Goal: Task Accomplishment & Management: Complete application form

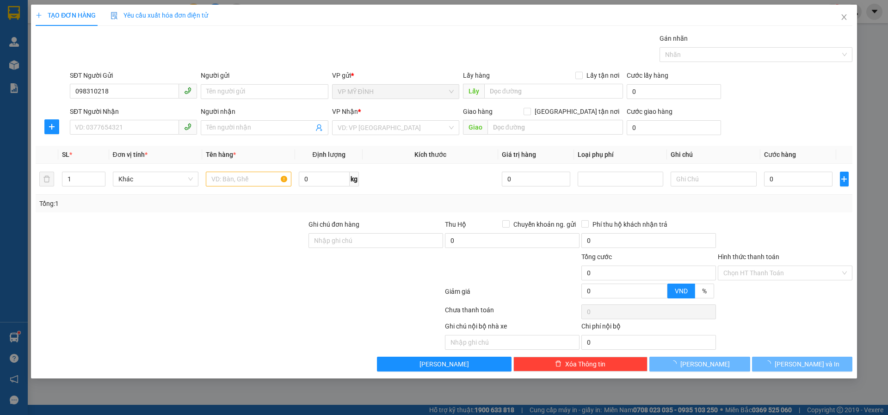
type input "0983102183"
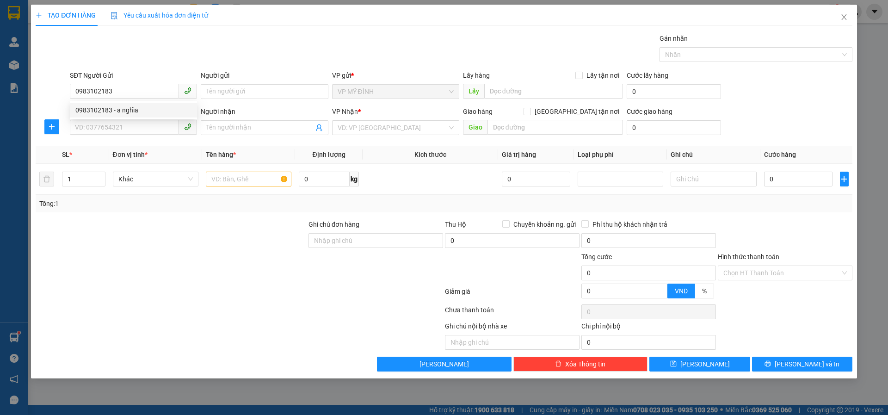
click at [136, 114] on div "0983102183 - a nghĩa" at bounding box center [133, 110] width 116 height 10
type input "a nghĩa"
click at [146, 89] on input "0983102183" at bounding box center [124, 91] width 109 height 15
type input "0983102183"
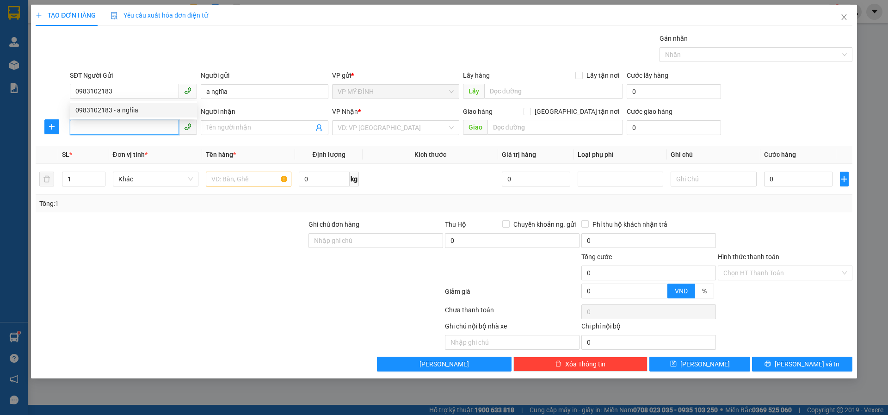
click at [141, 131] on input "SĐT Người Nhận" at bounding box center [124, 127] width 109 height 15
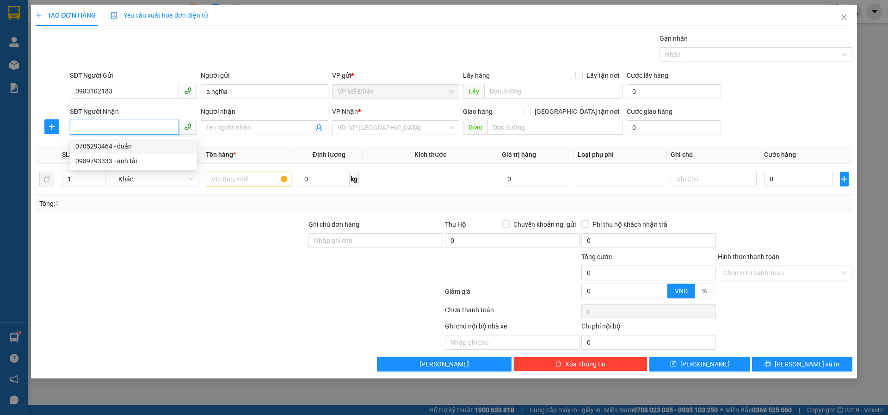
click at [138, 148] on div "0705293464 - duẩn" at bounding box center [133, 146] width 116 height 10
type input "0705293464"
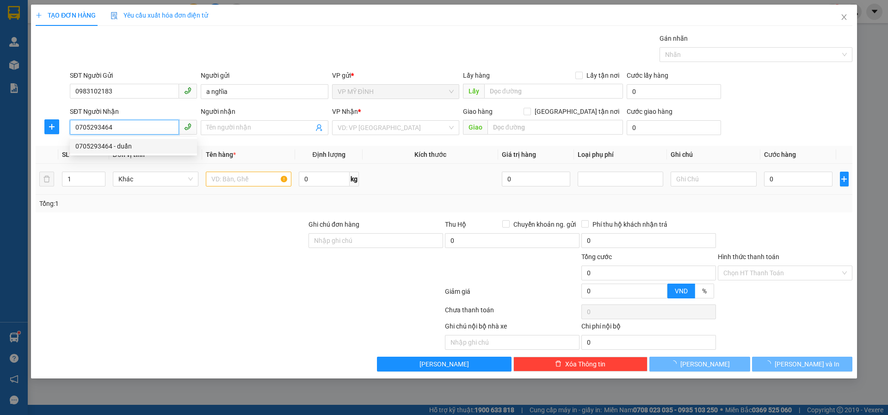
type input "duẩn"
checkbox input "true"
type input "16 [PERSON_NAME]"
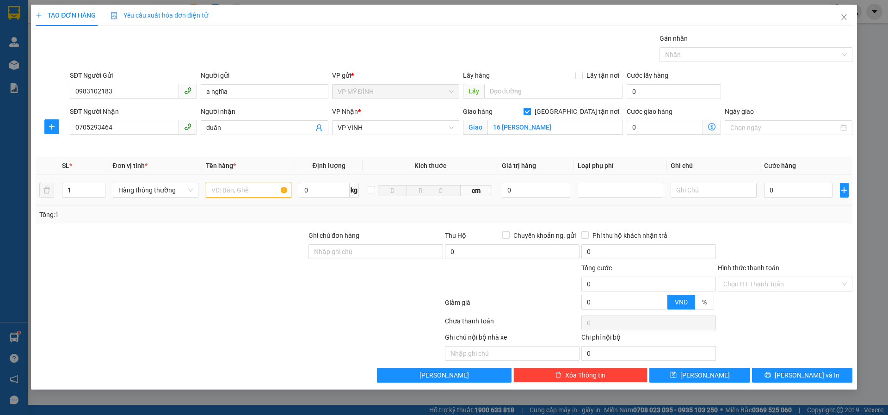
click at [236, 189] on input "text" at bounding box center [249, 190] width 86 height 15
type input "rau"
click at [806, 193] on input "0" at bounding box center [798, 190] width 69 height 15
type input "6"
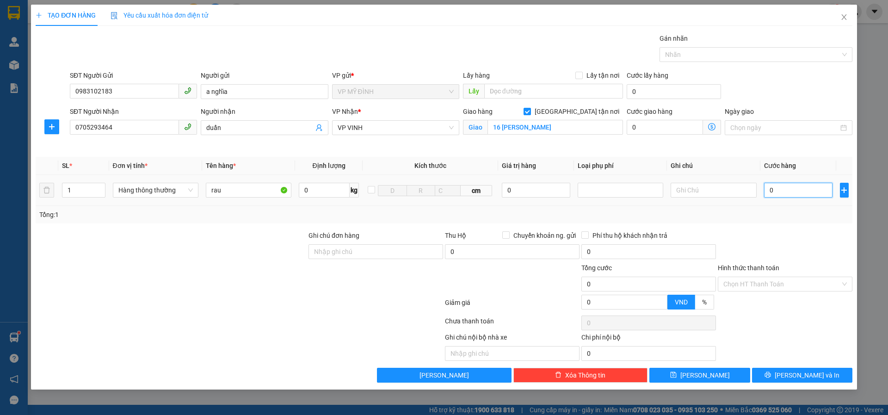
type input "6"
type input "60"
type input "60.000"
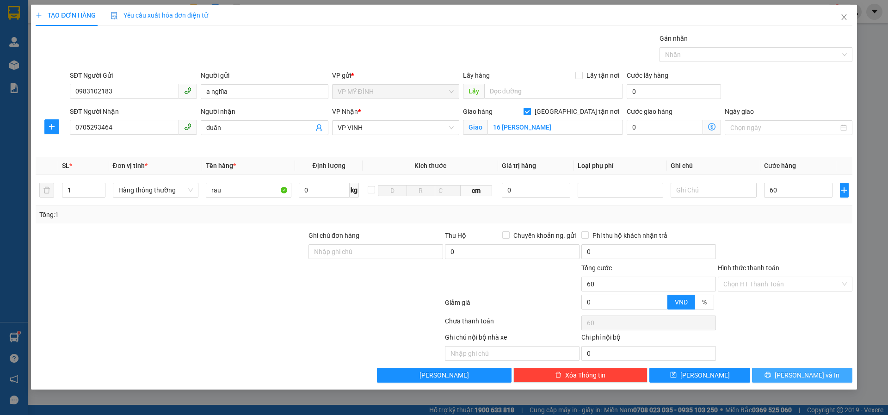
type input "60.000"
click at [807, 375] on span "[PERSON_NAME] và In" at bounding box center [807, 375] width 65 height 10
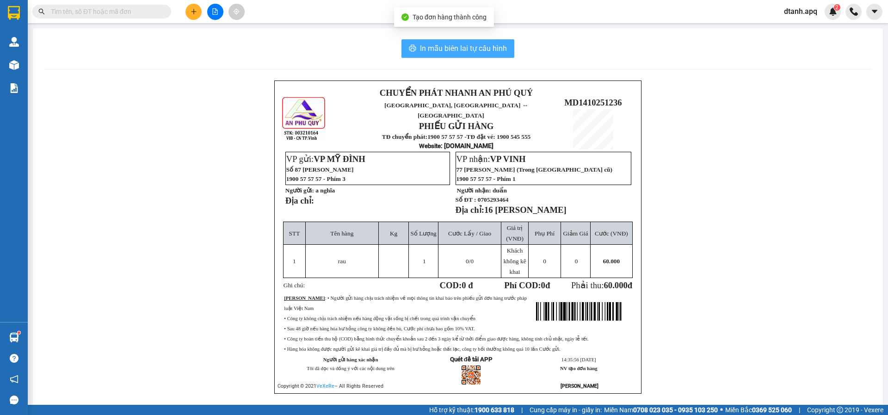
click at [487, 47] on span "In mẫu biên lai tự cấu hình" at bounding box center [463, 49] width 87 height 12
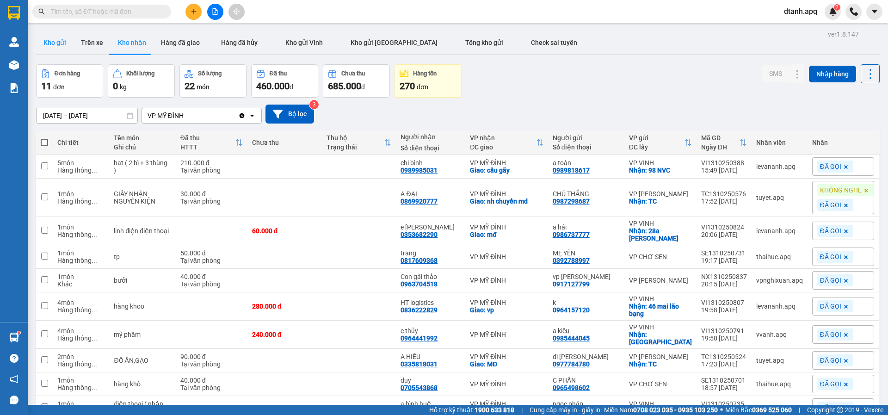
click at [46, 40] on button "Kho gửi" at bounding box center [54, 42] width 37 height 22
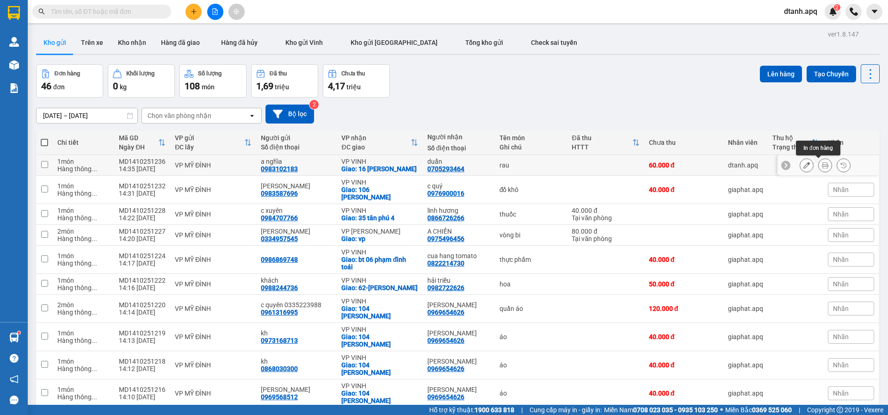
click at [822, 162] on icon at bounding box center [825, 165] width 6 height 6
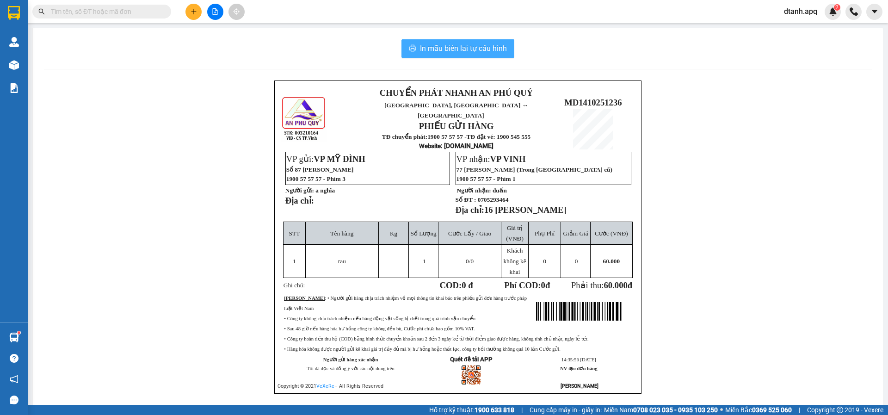
click at [478, 48] on span "In mẫu biên lai tự cấu hình" at bounding box center [463, 49] width 87 height 12
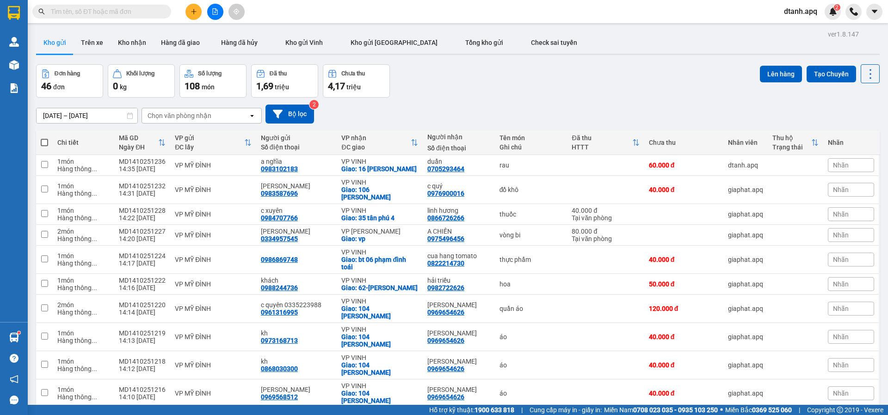
drag, startPoint x: 728, startPoint y: 109, endPoint x: 717, endPoint y: 116, distance: 12.9
click at [728, 109] on div "[DATE] – [DATE] Press the down arrow key to interact with the calendar and sele…" at bounding box center [458, 114] width 844 height 19
click at [270, 165] on div "0983102183" at bounding box center [279, 168] width 37 height 7
click at [276, 168] on div "0983102183" at bounding box center [279, 168] width 37 height 7
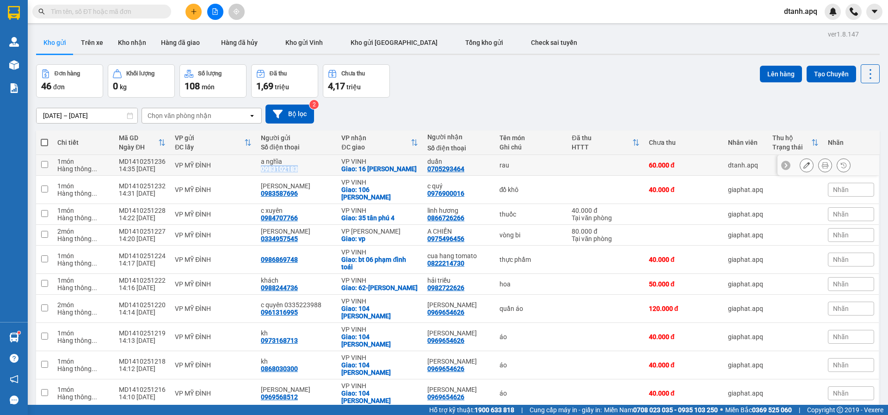
copy div "0983102183"
click at [195, 9] on icon "plus" at bounding box center [194, 11] width 6 height 6
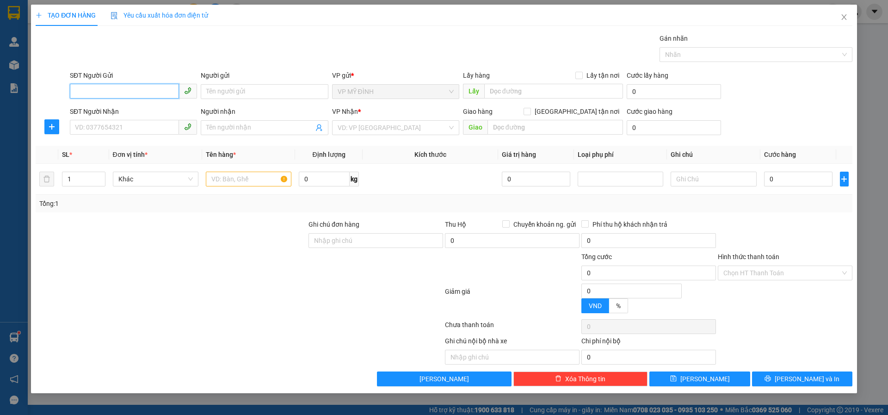
paste input "0983102183"
type input "0983102183"
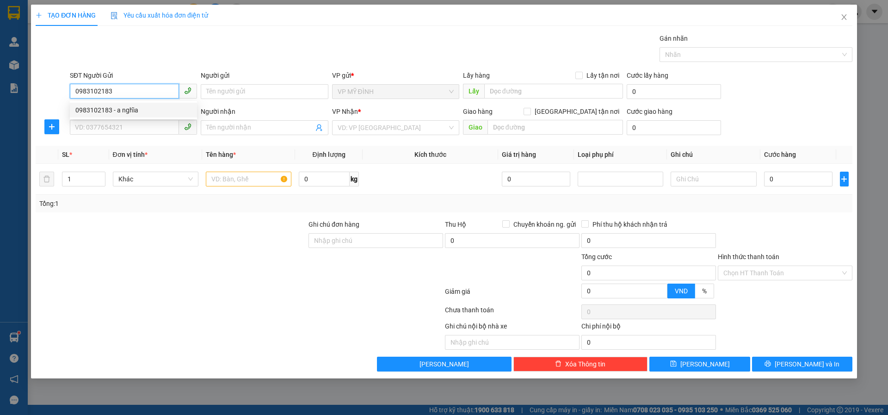
click at [143, 111] on div "0983102183 - a nghĩa" at bounding box center [133, 110] width 116 height 10
type input "a nghĩa"
type input "0983102183"
click at [141, 126] on input "SĐT Người Nhận" at bounding box center [124, 127] width 109 height 15
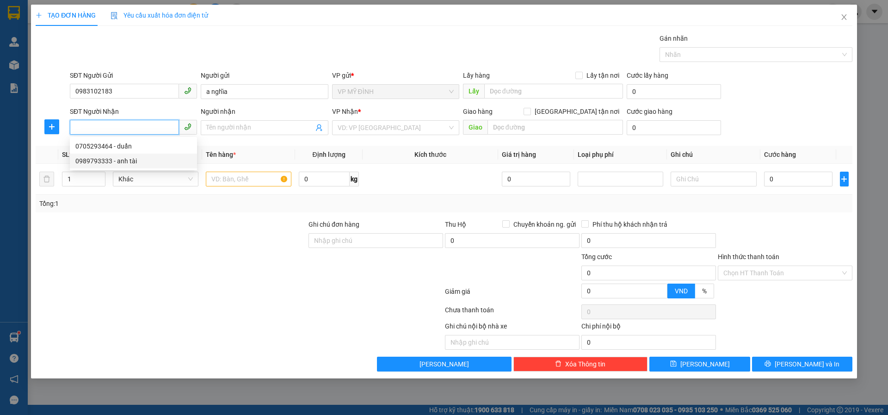
click at [140, 167] on div "0989793333 - anh tài" at bounding box center [133, 161] width 127 height 15
type input "0989793333"
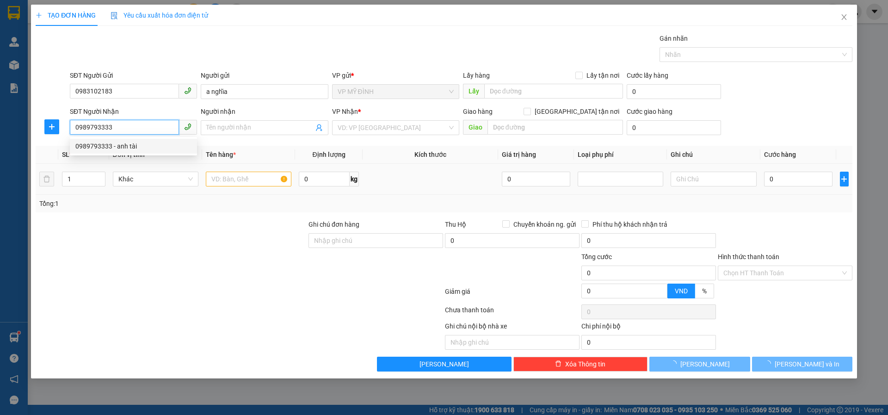
type input "anh tài"
checkbox input "true"
type input "105 an [PERSON_NAME]"
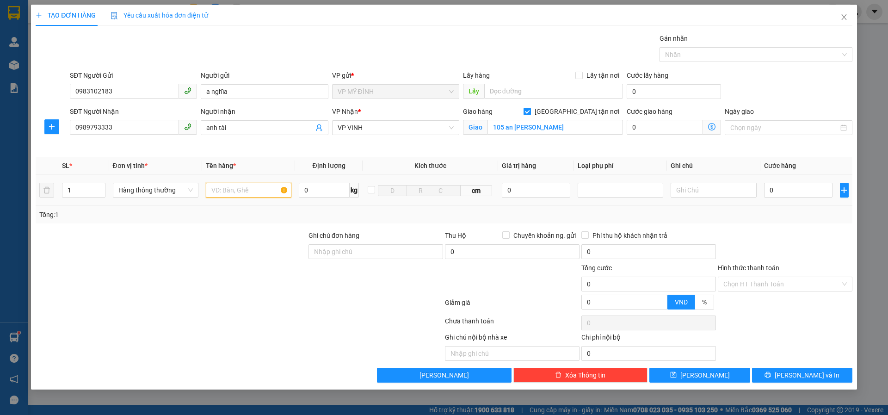
click at [234, 191] on input "text" at bounding box center [249, 190] width 86 height 15
type input "t"
type input "thực phẩm"
type input "5"
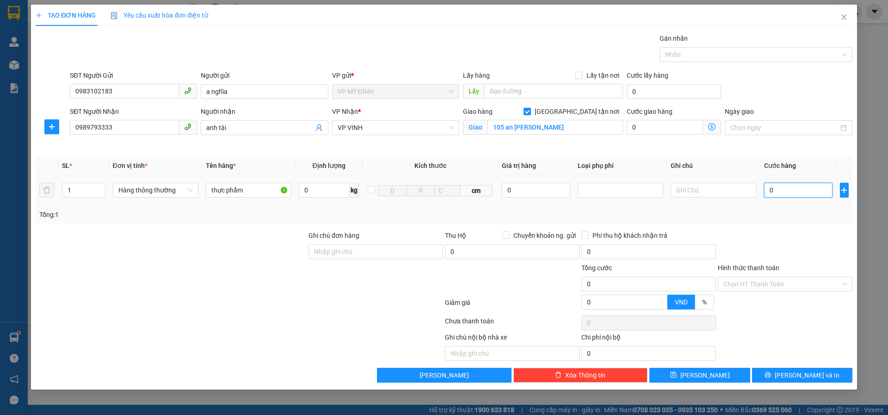
type input "5"
type input "50"
type input "50.000"
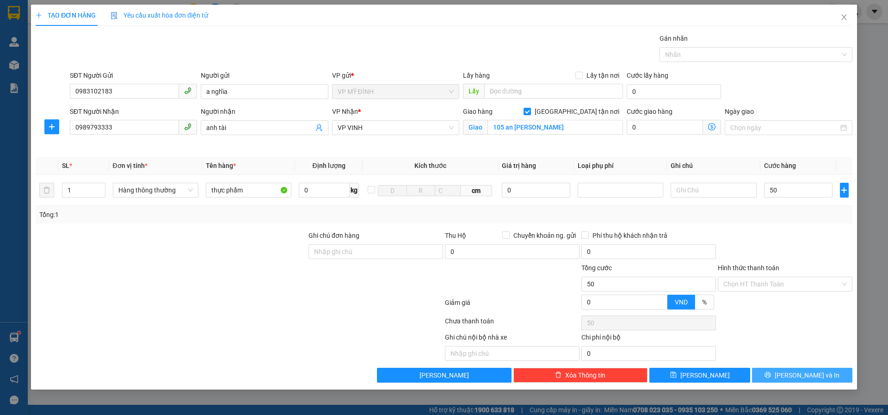
type input "50.000"
click at [795, 378] on span "[PERSON_NAME] và In" at bounding box center [807, 375] width 65 height 10
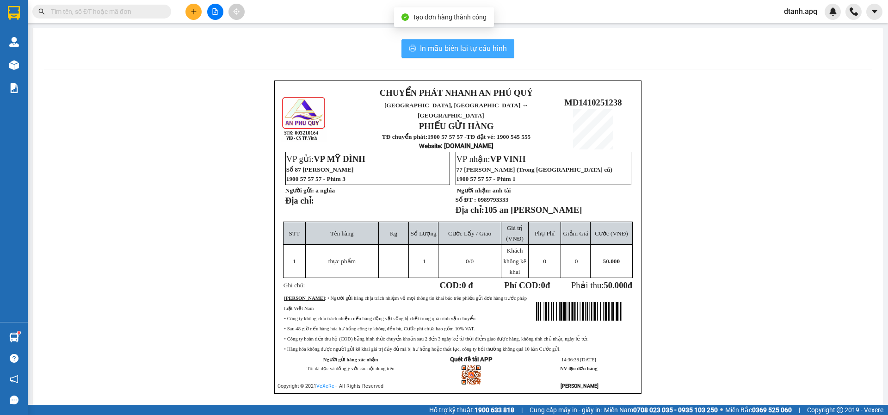
click at [488, 50] on span "In mẫu biên lai tự cấu hình" at bounding box center [463, 49] width 87 height 12
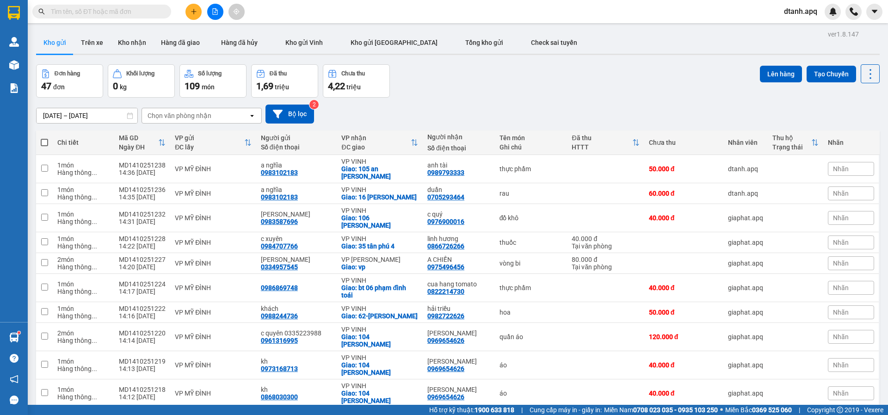
click at [194, 13] on icon "plus" at bounding box center [194, 11] width 6 height 6
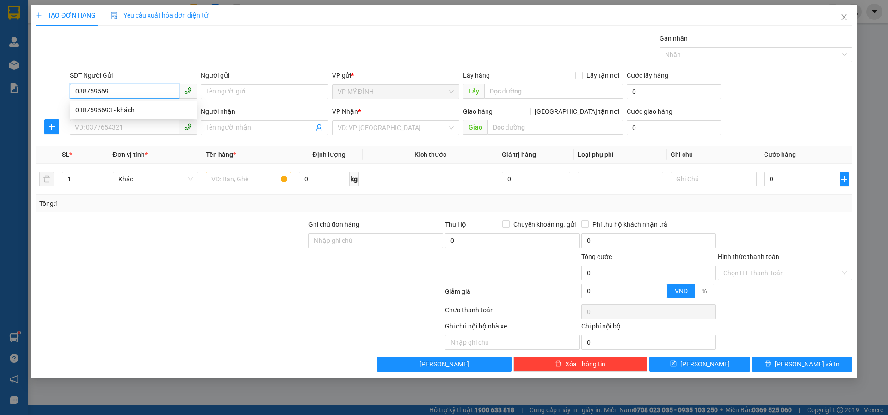
type input "0387595693"
click at [129, 114] on div "0387595693 - khách" at bounding box center [133, 110] width 116 height 10
type input "khách"
type input "0387595693"
click at [131, 129] on input "SĐT Người Nhận" at bounding box center [124, 127] width 109 height 15
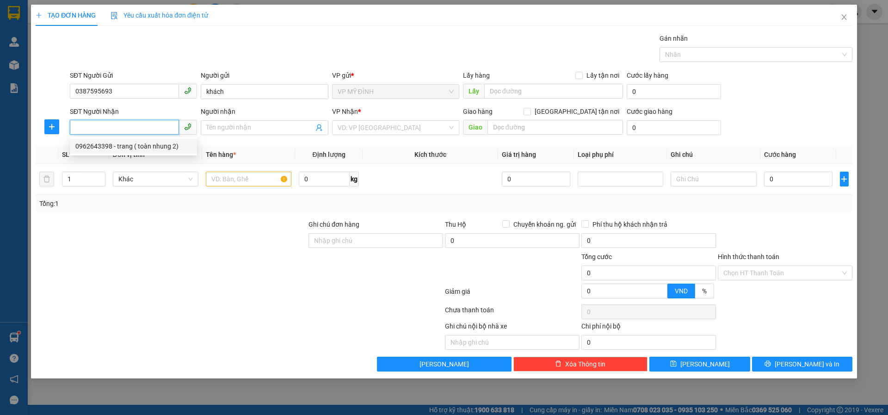
click at [130, 143] on div "0962643398 - trang ( toàn nhung 2)" at bounding box center [133, 146] width 116 height 10
type input "0962643398"
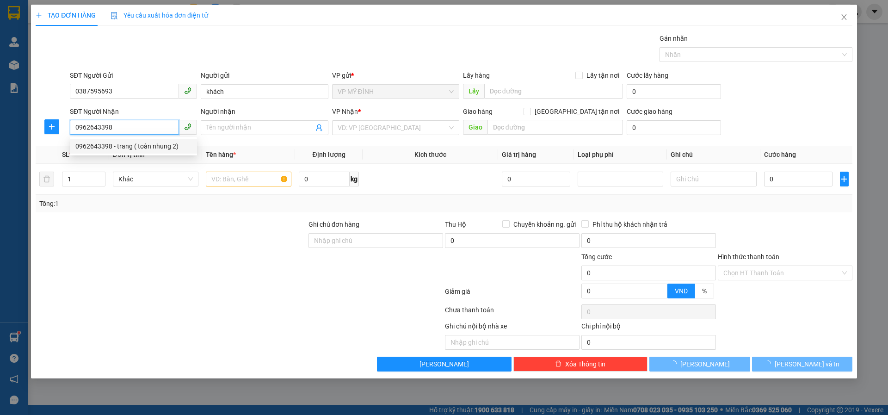
type input "trang ( toàn nhung 2)"
checkbox input "true"
type input "36 [PERSON_NAME] thốc"
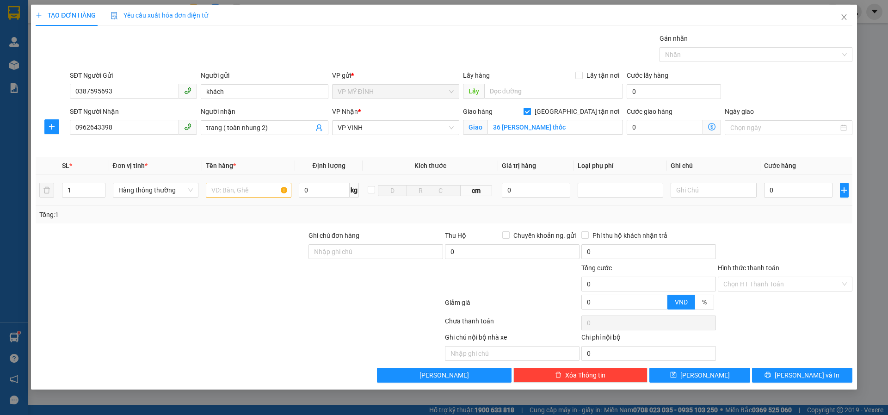
drag, startPoint x: 54, startPoint y: 200, endPoint x: 64, endPoint y: 206, distance: 11.2
click at [60, 205] on td "1" at bounding box center [83, 190] width 51 height 31
type input "2"
click at [262, 197] on input "text" at bounding box center [249, 190] width 86 height 15
type input "thực phẩm chức năng"
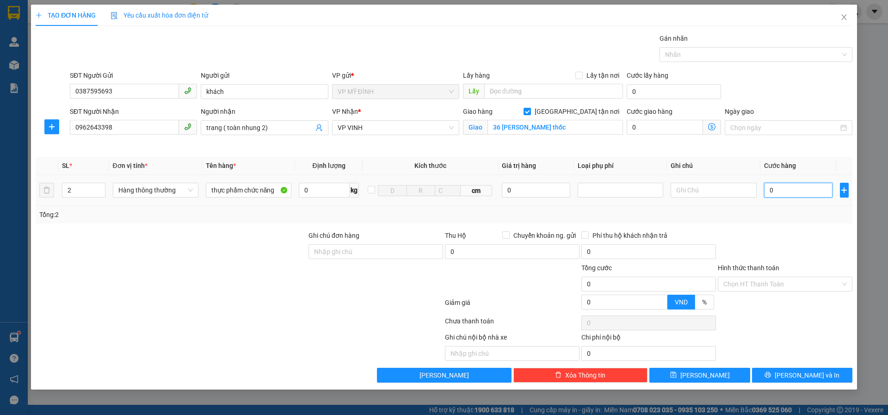
click at [777, 187] on input "0" at bounding box center [798, 190] width 69 height 15
type input "8"
type input "80"
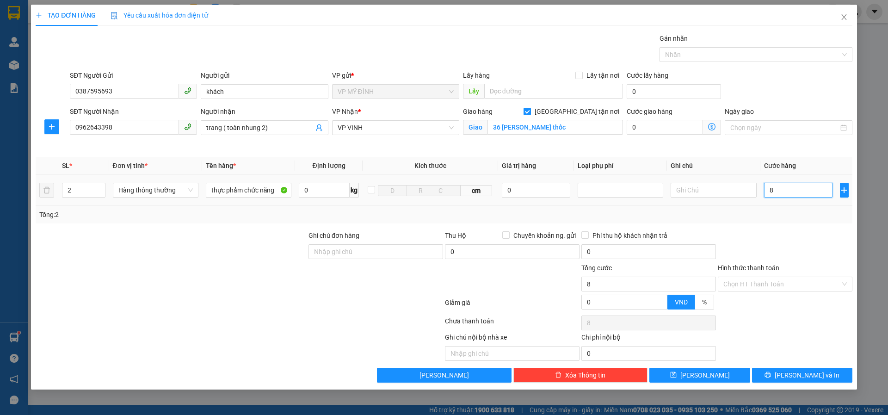
type input "80"
type input "80.000"
click at [781, 284] on input "Hình thức thanh toán" at bounding box center [782, 284] width 117 height 14
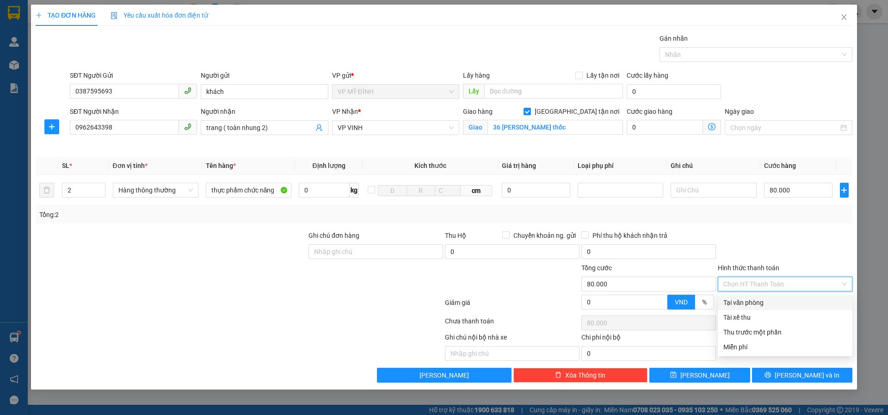
click at [775, 301] on div "Tại văn phòng" at bounding box center [786, 303] width 124 height 10
type input "0"
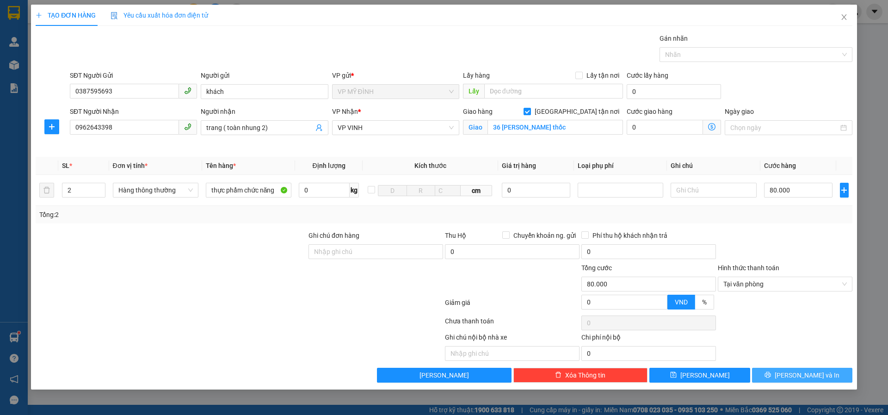
click at [806, 372] on span "[PERSON_NAME] và In" at bounding box center [807, 375] width 65 height 10
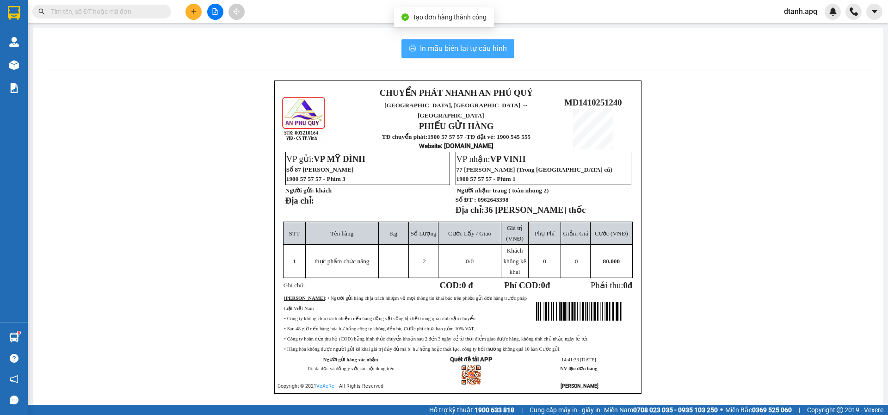
drag, startPoint x: 486, startPoint y: 41, endPoint x: 489, endPoint y: 49, distance: 8.3
click at [486, 41] on button "In mẫu biên lai tự cấu hình" at bounding box center [458, 48] width 113 height 19
click at [489, 49] on span "In mẫu biên lai tự cấu hình" at bounding box center [463, 49] width 87 height 12
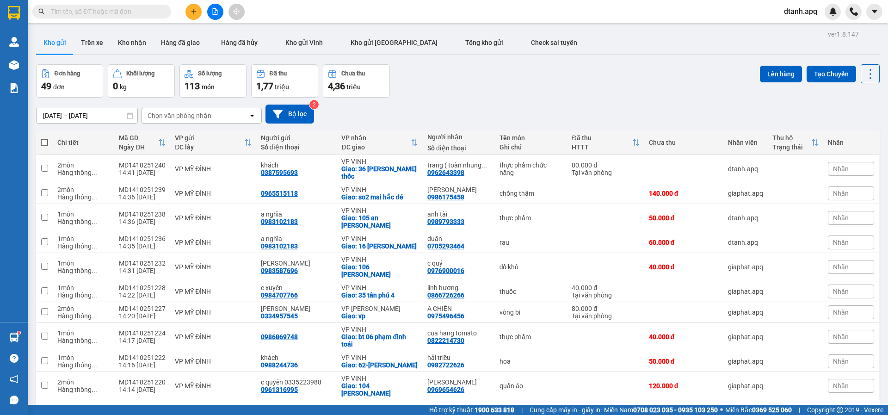
click at [119, 10] on input "text" at bounding box center [105, 11] width 109 height 10
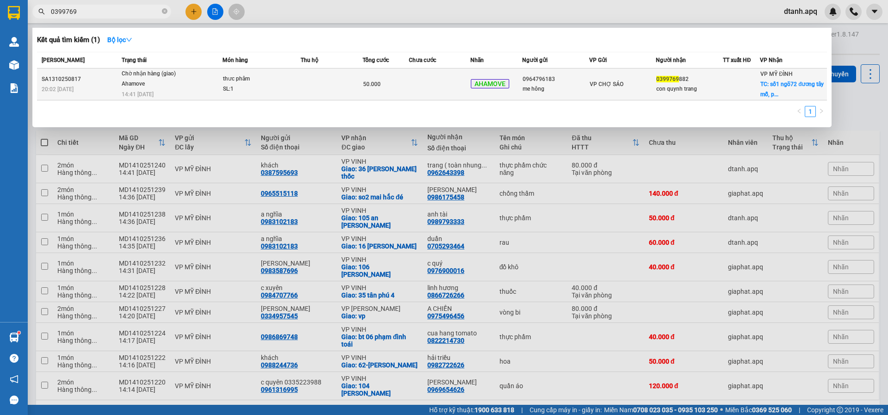
type input "0399769"
click at [371, 82] on span "50.000" at bounding box center [372, 84] width 18 height 6
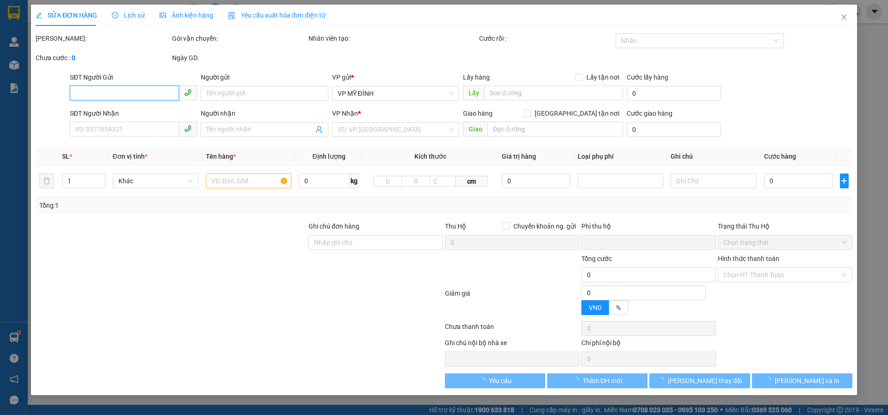
type input "0964796183"
type input "me hông"
type input "0399769882"
type input "con quynh trang"
checkbox input "true"
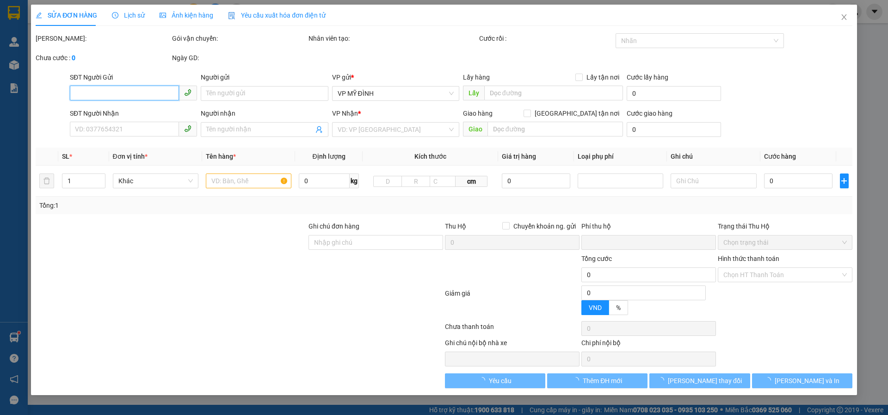
type input "số1 ngõ72 đương tây mỗ, phương tây mỗ"
type input "0"
type input "50.000"
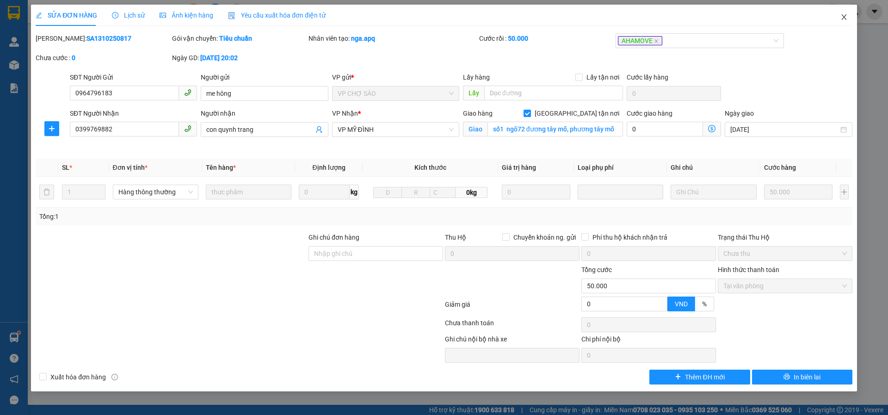
click at [843, 16] on icon "close" at bounding box center [844, 17] width 5 height 6
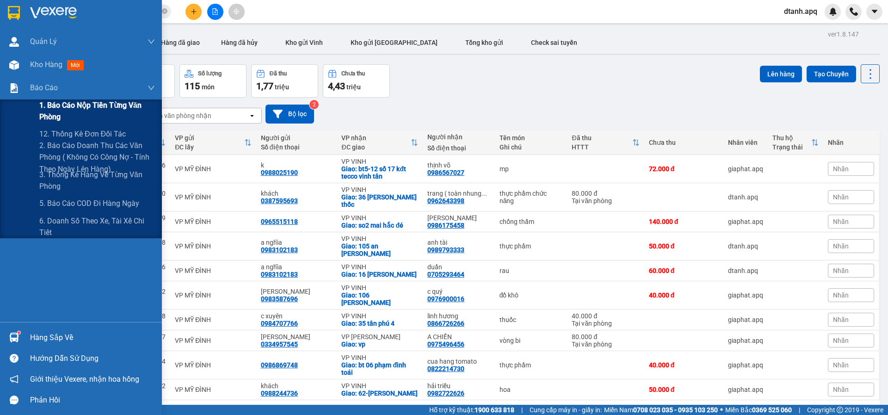
click at [57, 107] on span "1. Báo cáo nộp tiền từng văn phòng" at bounding box center [97, 110] width 116 height 23
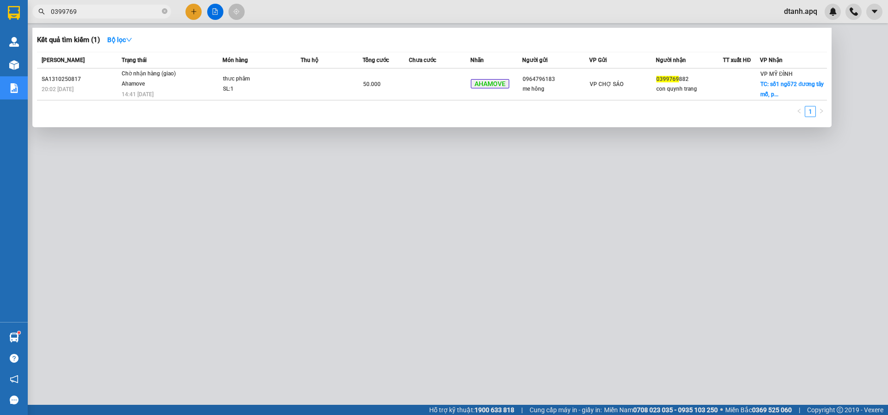
drag, startPoint x: 62, startPoint y: 12, endPoint x: 203, endPoint y: 12, distance: 141.1
click at [28, 12] on div "0399769" at bounding box center [90, 12] width 180 height 14
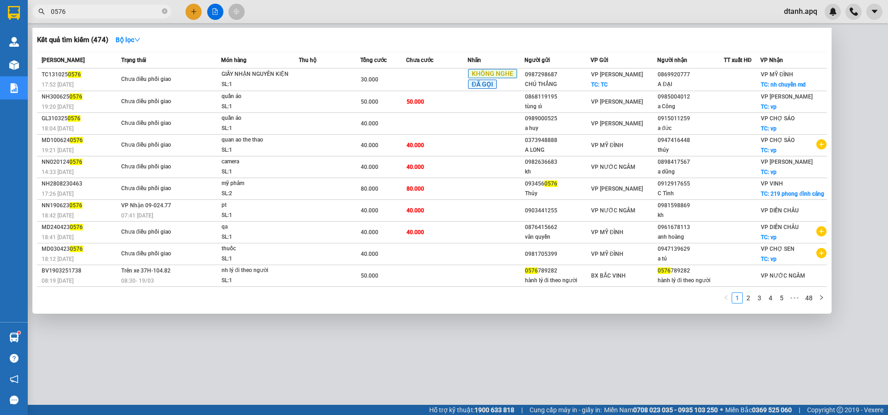
click at [2, 12] on section "Kết quả tìm kiếm ( 474 ) Bộ lọc Mã ĐH Trạng thái Món hàng Thu hộ Tổng cước Chưa…" at bounding box center [444, 207] width 888 height 415
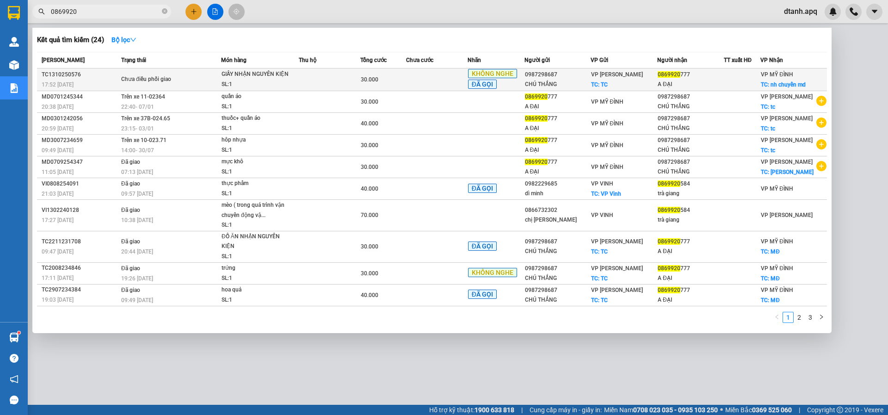
type input "0869920"
click at [315, 79] on td at bounding box center [330, 79] width 62 height 23
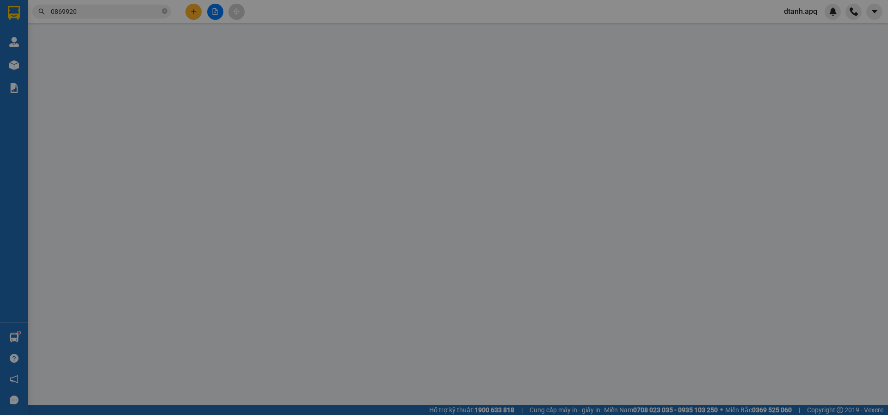
type input "0987298687"
type input "CHÚ THẮNG"
checkbox input "true"
type input "TC"
type input "0869920777"
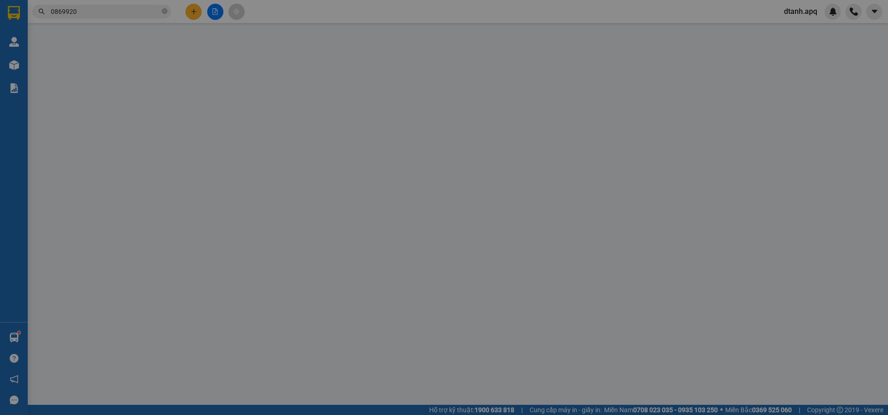
type input "A ĐẠI"
checkbox input "true"
type input "nh chuyển md"
type input "0"
type input "30.000"
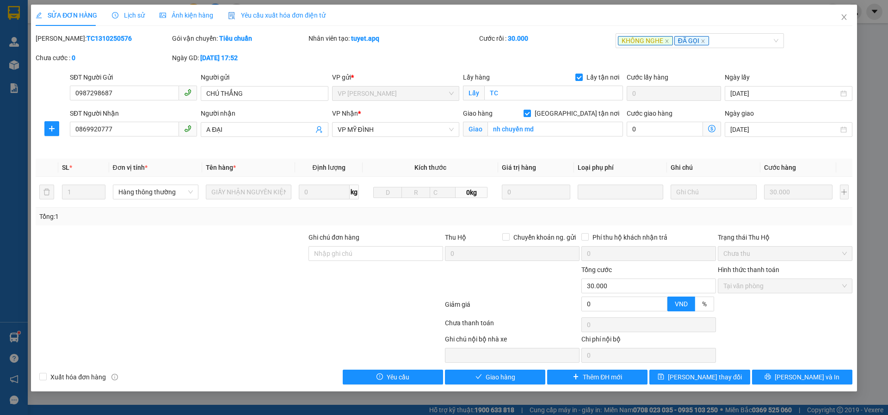
click at [133, 15] on span "Lịch sử" at bounding box center [128, 15] width 33 height 7
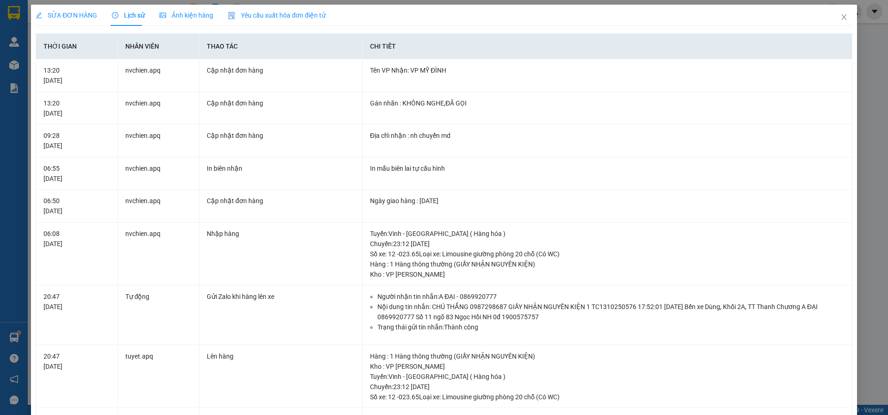
click at [65, 15] on span "SỬA ĐƠN HÀNG" at bounding box center [67, 15] width 62 height 7
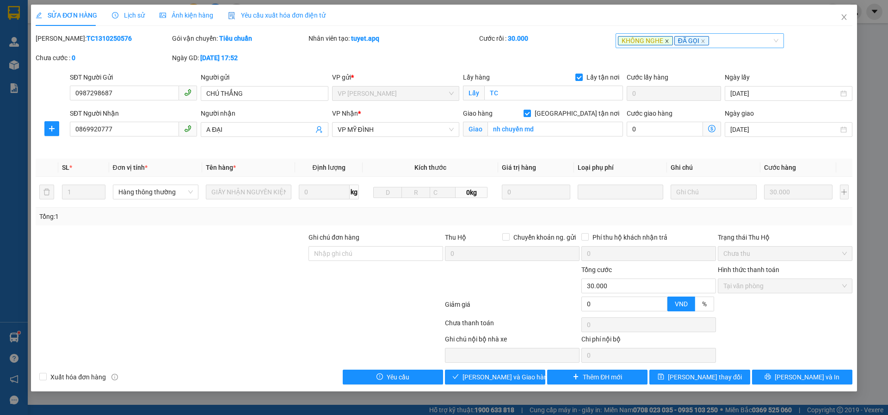
click at [666, 40] on icon "close" at bounding box center [667, 41] width 5 height 5
click at [705, 383] on button "[PERSON_NAME] thay đổi" at bounding box center [700, 377] width 100 height 15
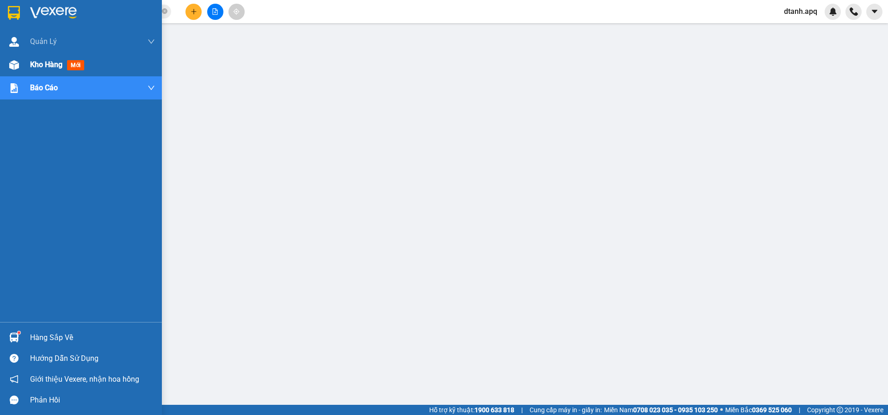
click at [50, 64] on span "Kho hàng" at bounding box center [46, 64] width 32 height 9
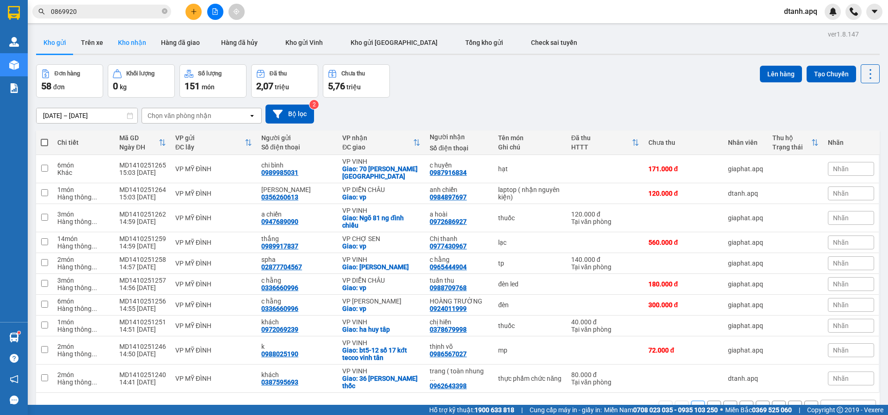
click at [131, 40] on button "Kho nhận" at bounding box center [132, 42] width 43 height 22
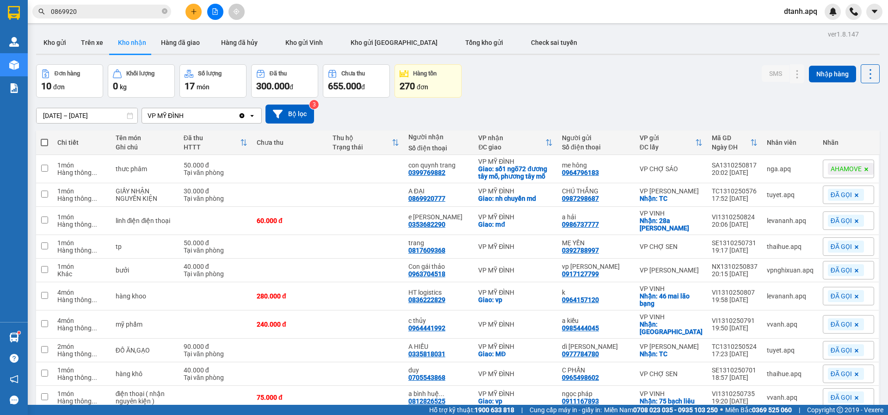
drag, startPoint x: 53, startPoint y: 18, endPoint x: 123, endPoint y: 29, distance: 70.8
click at [45, 20] on div "Kết quả tìm kiếm ( 24 ) Bộ lọc Mã ĐH Trạng thái Món hàng Thu hộ Tổng cước Chưa …" at bounding box center [90, 12] width 180 height 16
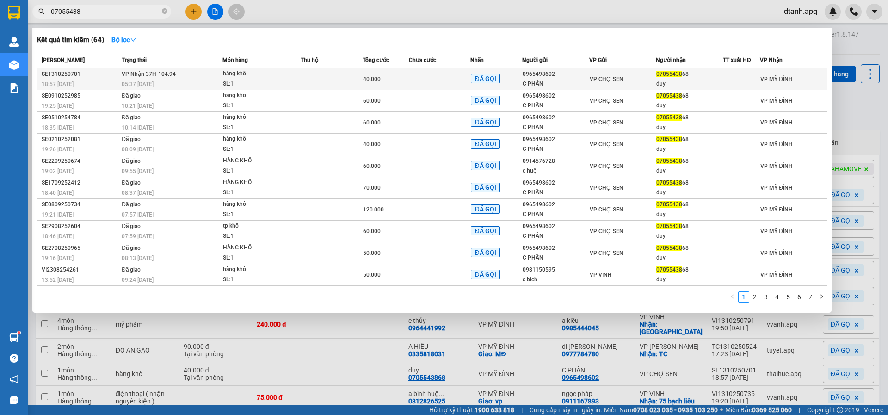
type input "07055438"
click at [267, 82] on div "SL: 1" at bounding box center [257, 84] width 69 height 10
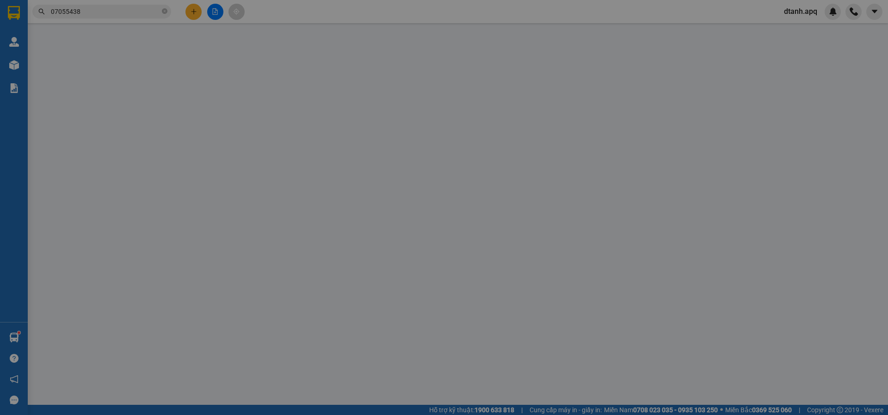
type input "0965498602"
type input "C PHẤN"
type input "0705543868"
type input "duy"
type input "0"
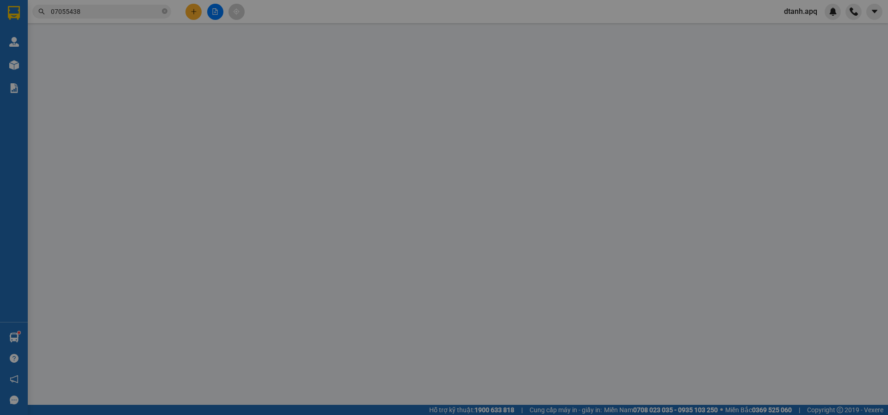
type input "40.000"
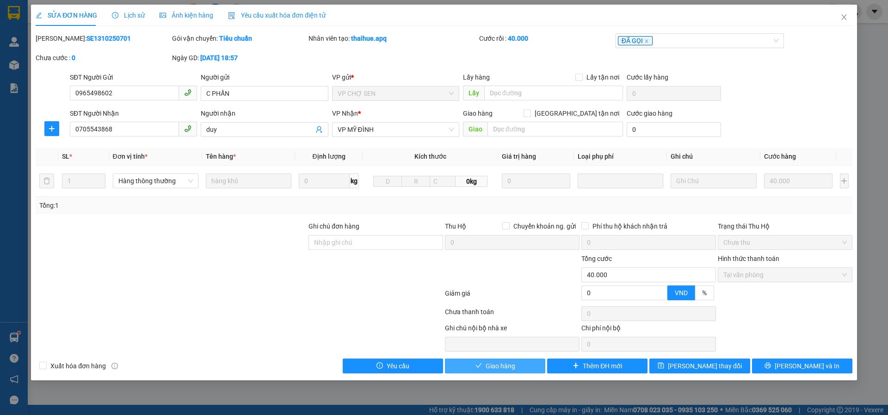
drag, startPoint x: 470, startPoint y: 365, endPoint x: 507, endPoint y: 377, distance: 38.6
click at [470, 365] on button "Giao hàng" at bounding box center [495, 366] width 100 height 15
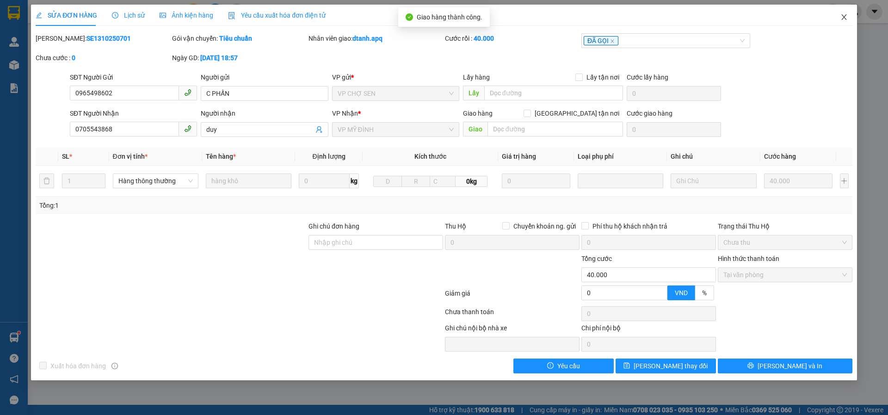
click at [846, 18] on icon "close" at bounding box center [844, 16] width 7 height 7
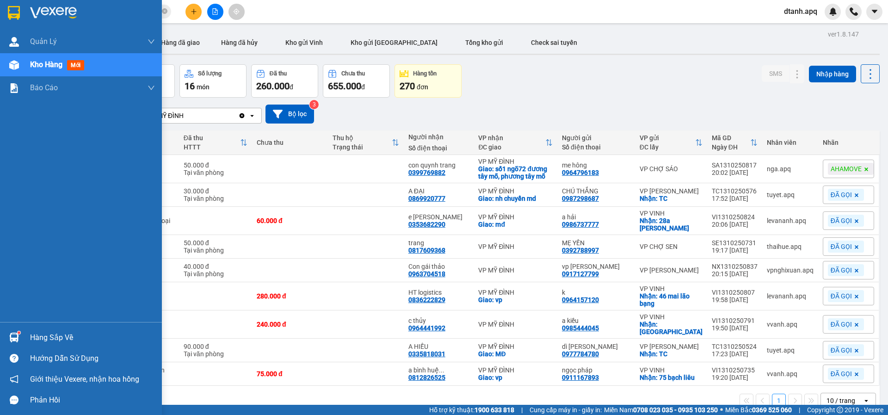
click at [52, 335] on div "Hàng sắp về" at bounding box center [92, 338] width 125 height 14
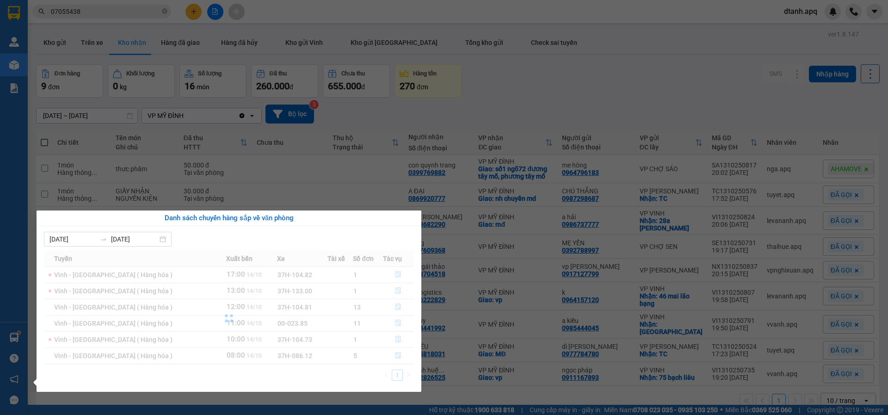
click at [108, 12] on section "Kết quả tìm kiếm ( 64 ) Bộ lọc Mã ĐH Trạng thái Món hàng Thu hộ Tổng cước Chưa …" at bounding box center [444, 207] width 888 height 415
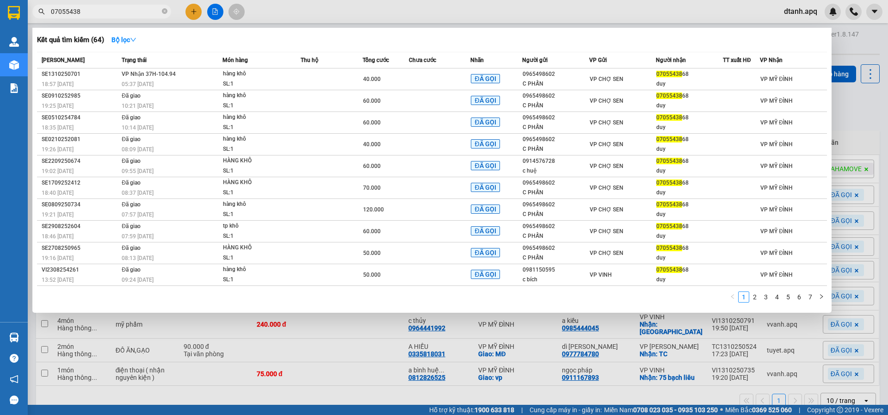
click at [107, 12] on input "07055438" at bounding box center [105, 11] width 109 height 10
click at [271, 4] on div at bounding box center [444, 207] width 888 height 415
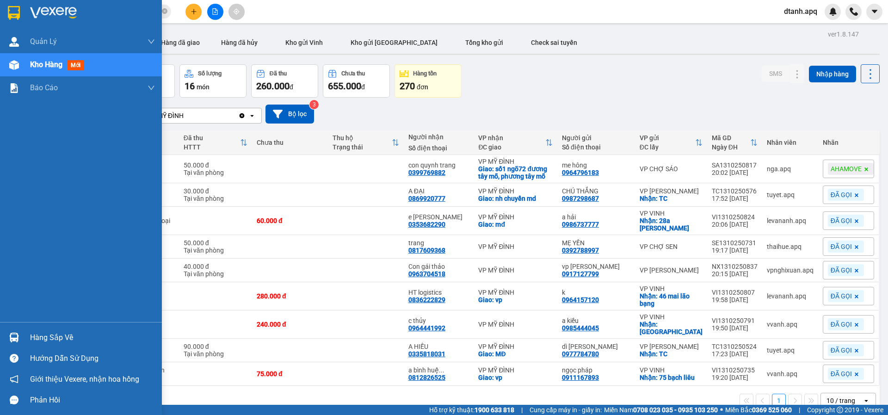
drag, startPoint x: 19, startPoint y: 330, endPoint x: 36, endPoint y: 340, distance: 19.9
click at [18, 330] on div at bounding box center [14, 337] width 16 height 16
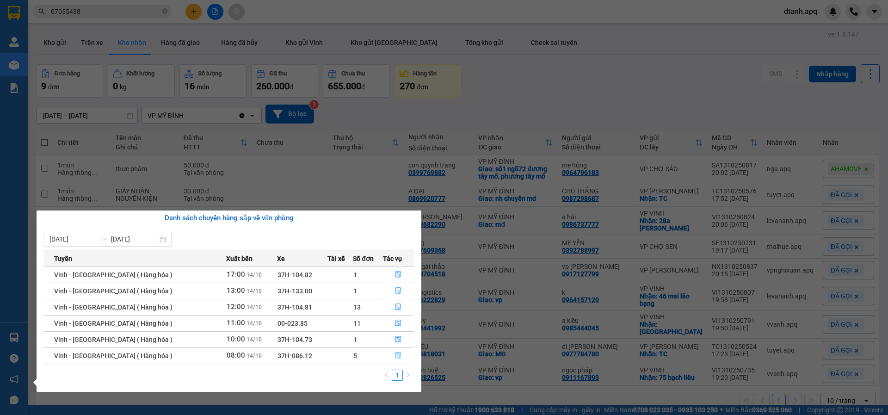
click at [395, 358] on icon "file-done" at bounding box center [398, 355] width 6 height 6
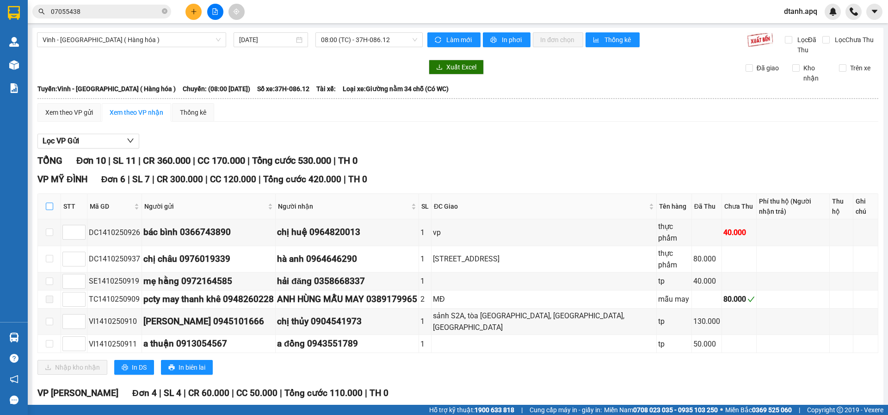
click at [48, 207] on input "checkbox" at bounding box center [49, 206] width 7 height 7
checkbox input "true"
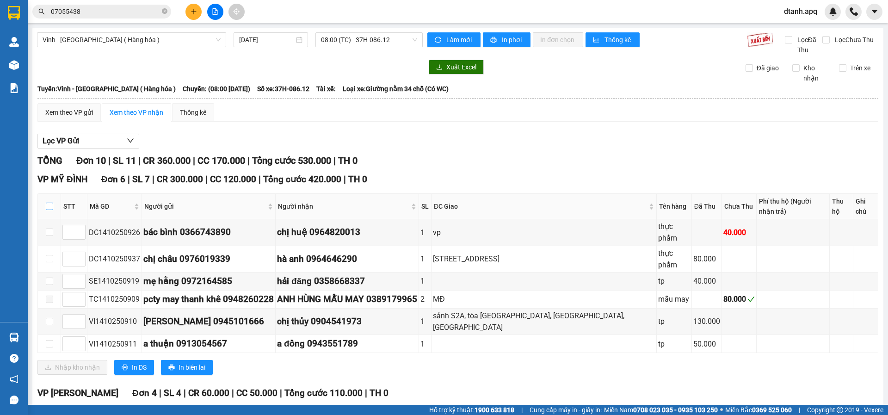
checkbox input "true"
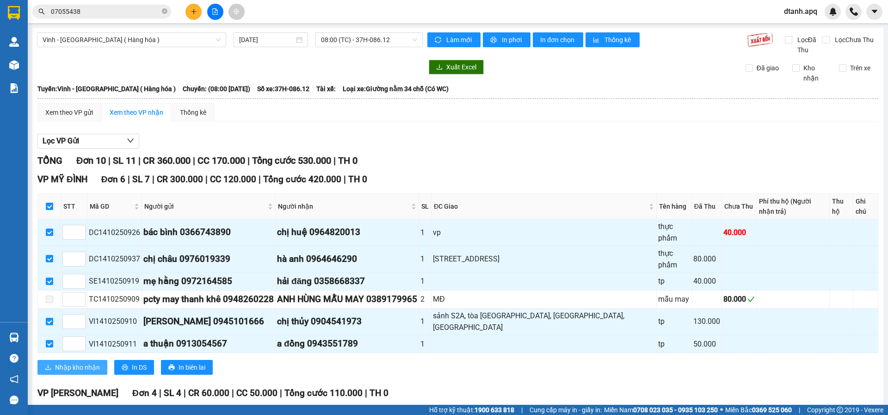
click at [77, 362] on span "Nhập kho nhận" at bounding box center [77, 367] width 45 height 10
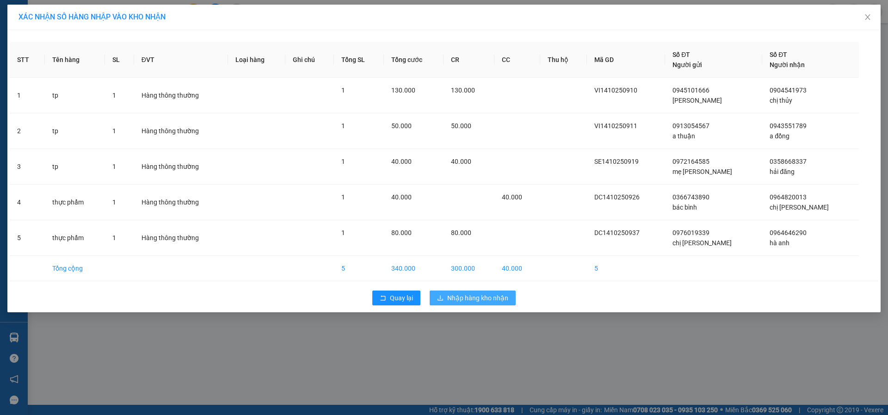
click at [442, 297] on icon "download" at bounding box center [440, 298] width 6 height 6
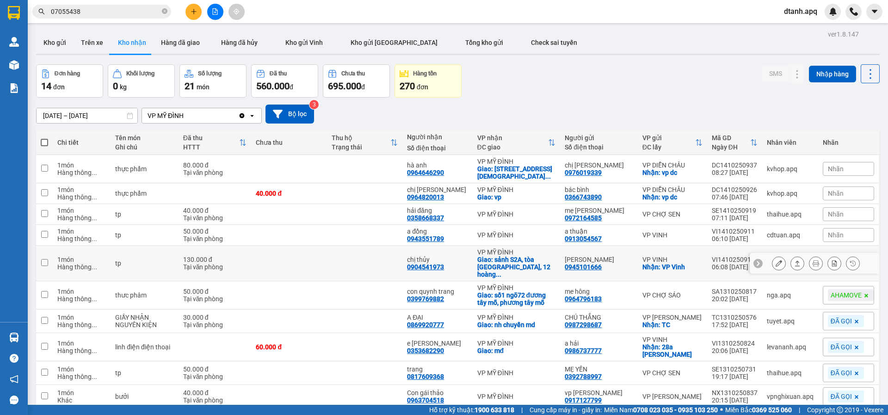
click at [776, 260] on button at bounding box center [779, 263] width 13 height 16
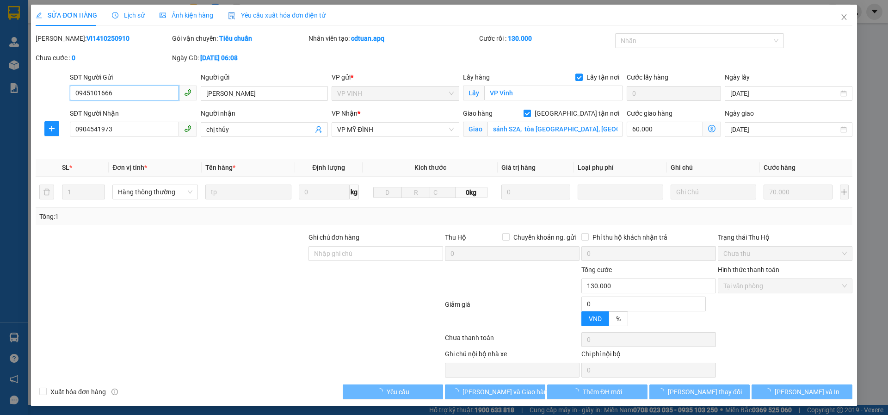
type input "0945101666"
type input "[PERSON_NAME]"
checkbox input "true"
type input "VP Vinh"
type input "0904541973"
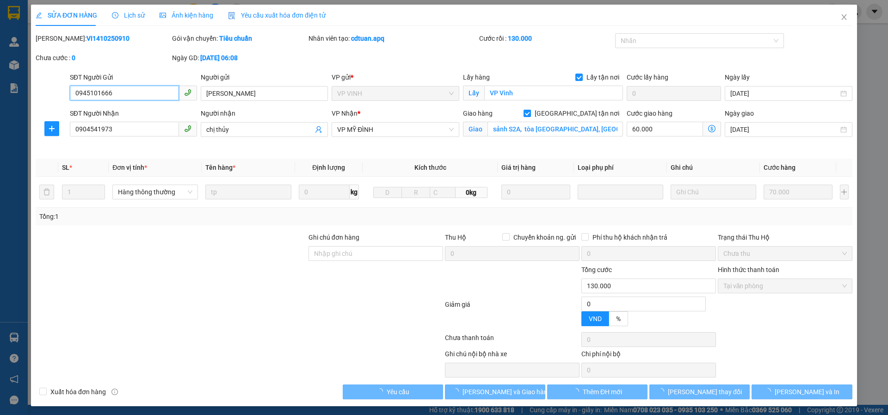
type input "chị thủy"
checkbox input "true"
type input "sảnh S2A, tòa [GEOGRAPHIC_DATA], [GEOGRAPHIC_DATA], [GEOGRAPHIC_DATA]"
type input "0"
type input "130.000"
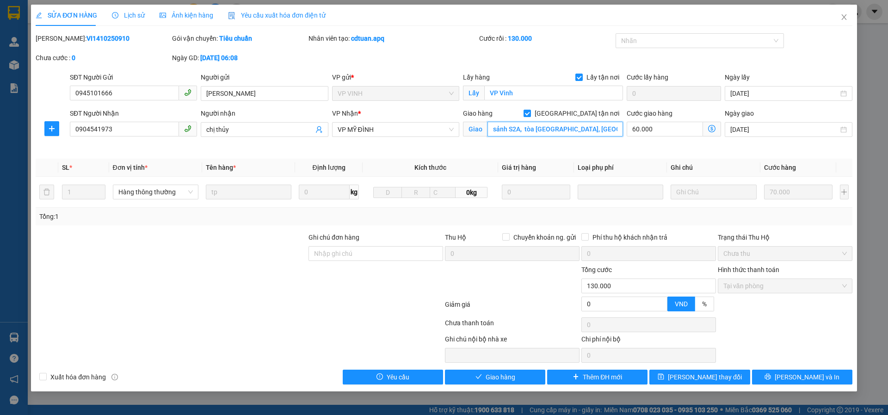
click at [580, 130] on input "sảnh S2A, tòa [GEOGRAPHIC_DATA], [GEOGRAPHIC_DATA], [GEOGRAPHIC_DATA]" at bounding box center [556, 129] width 136 height 15
click at [584, 127] on input "sảnh S2A, tòa [GEOGRAPHIC_DATA], [GEOGRAPHIC_DATA], [GEOGRAPHIC_DATA]" at bounding box center [556, 129] width 136 height 15
click at [817, 378] on span "[PERSON_NAME] và In" at bounding box center [807, 377] width 65 height 10
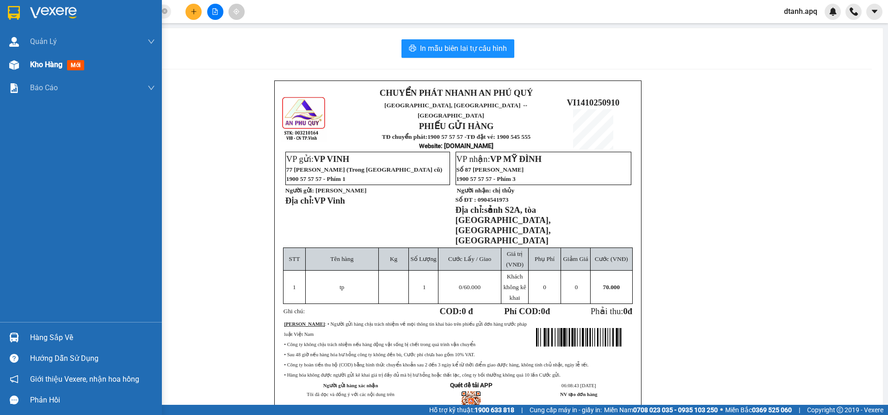
click at [38, 69] on div "Kho hàng mới" at bounding box center [59, 65] width 58 height 12
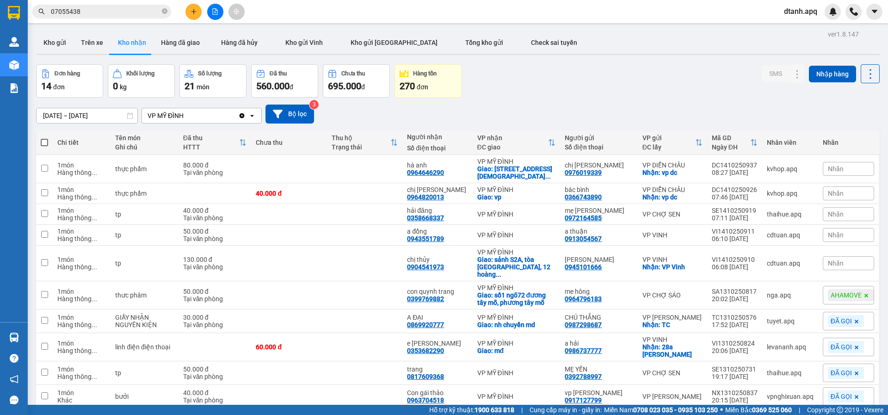
click at [834, 260] on span "Nhãn" at bounding box center [836, 263] width 16 height 7
click at [703, 302] on div "ĐÃ GỌI" at bounding box center [703, 304] width 27 height 12
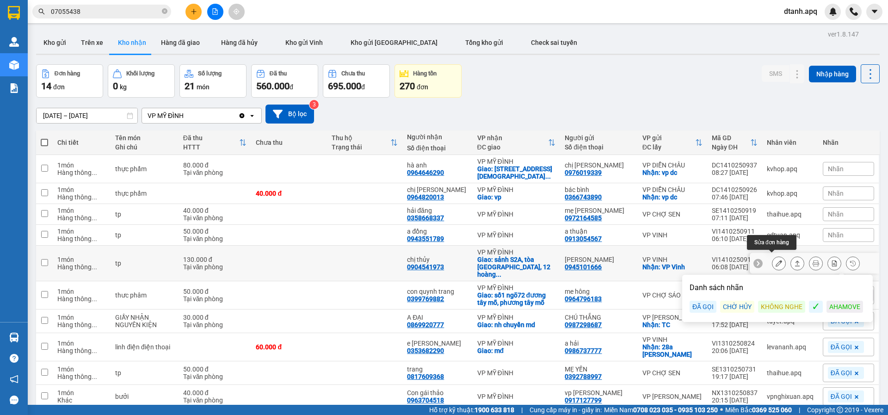
click at [777, 259] on button at bounding box center [779, 263] width 13 height 16
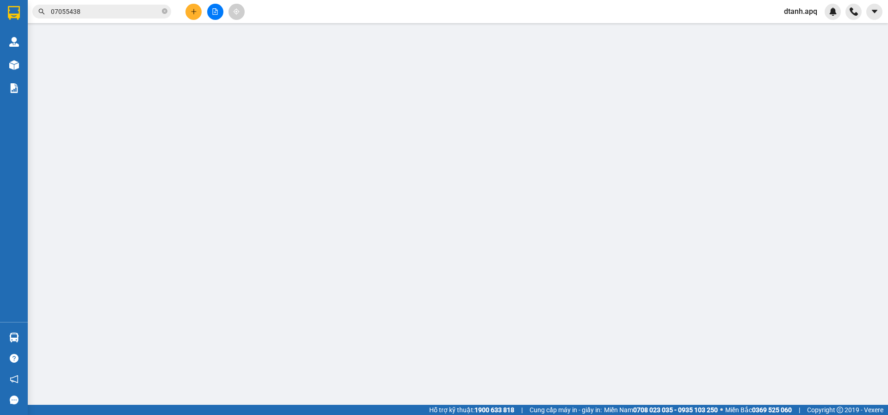
type input "0945101666"
type input "[PERSON_NAME]"
checkbox input "true"
type input "VP Vinh"
type input "0904541973"
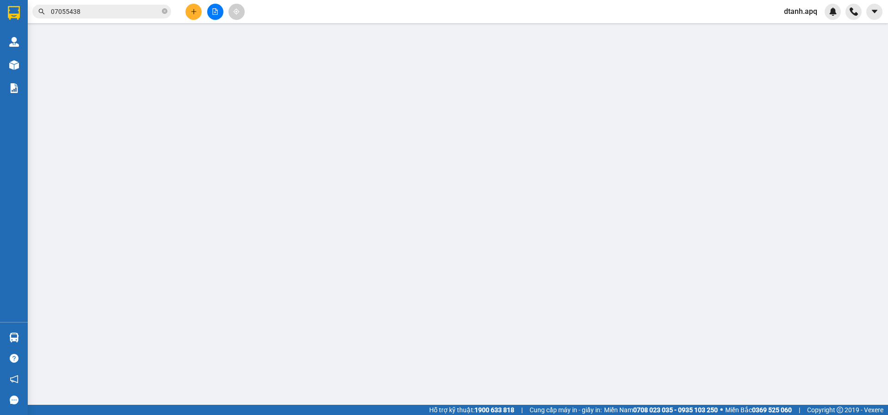
type input "chị thủy"
checkbox input "true"
type input "sảnh S2A, tòa [GEOGRAPHIC_DATA], [GEOGRAPHIC_DATA], [GEOGRAPHIC_DATA]"
type input "0"
type input "130.000"
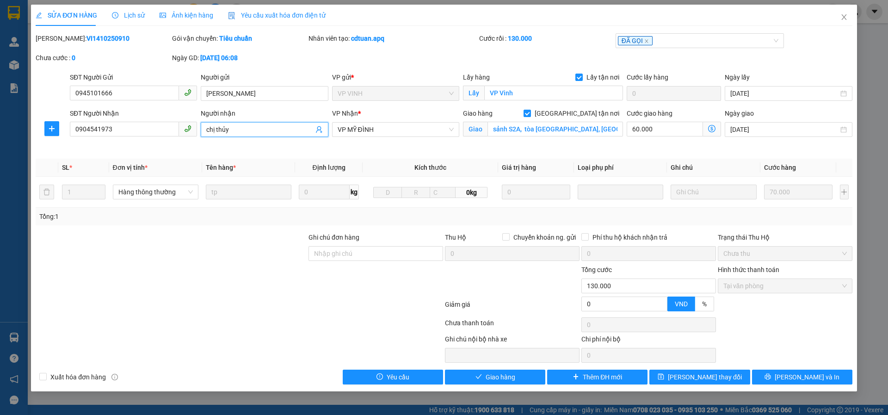
click at [257, 131] on input "chị thủy" at bounding box center [259, 129] width 107 height 10
type input "chị thủy (gl ship)"
click at [662, 375] on button "[PERSON_NAME] thay đổi" at bounding box center [700, 377] width 100 height 15
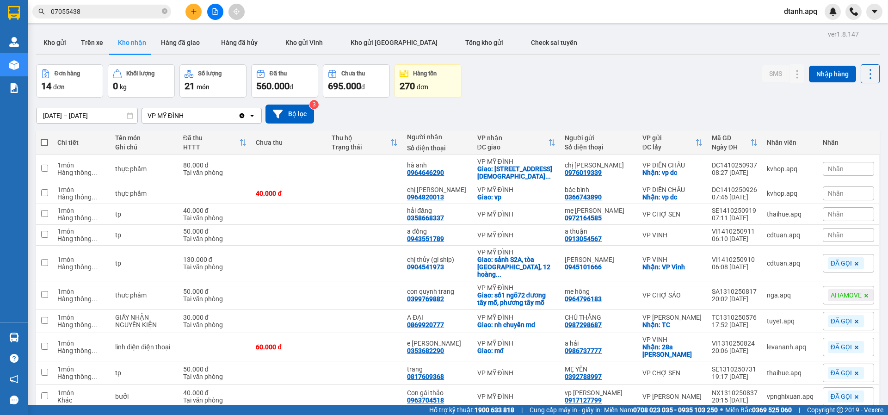
drag, startPoint x: 827, startPoint y: 238, endPoint x: 821, endPoint y: 241, distance: 6.6
click at [828, 238] on span "Nhãn" at bounding box center [836, 234] width 16 height 7
click at [711, 279] on div "ĐÃ GỌI" at bounding box center [703, 280] width 27 height 12
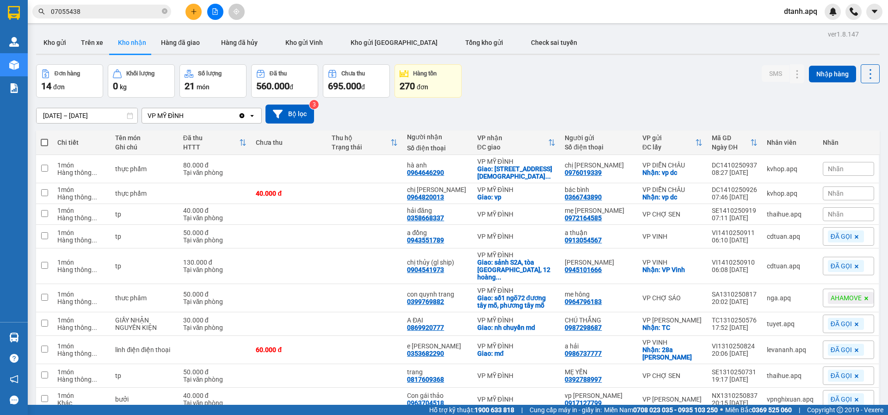
click at [612, 93] on div "Đơn hàng 14 đơn Khối lượng 0 kg Số lượng 21 món Đã thu 560.000 đ Chưa thu 695.0…" at bounding box center [458, 80] width 844 height 33
click at [842, 211] on div "Nhãn" at bounding box center [848, 214] width 51 height 14
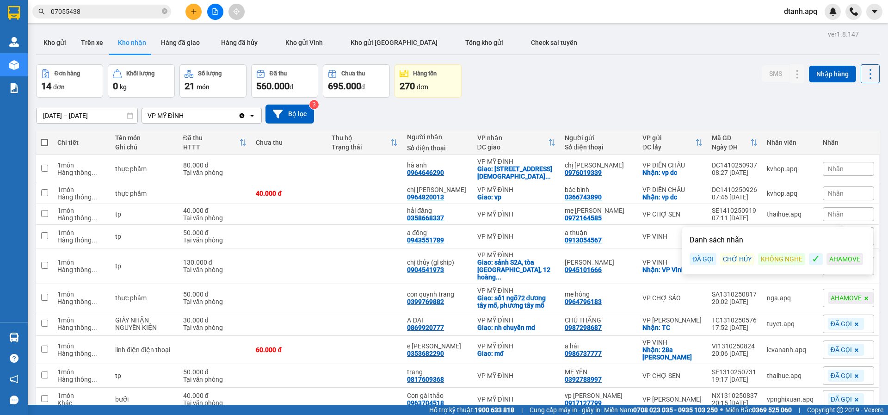
click at [693, 259] on div "ĐÃ GỌI" at bounding box center [703, 259] width 27 height 12
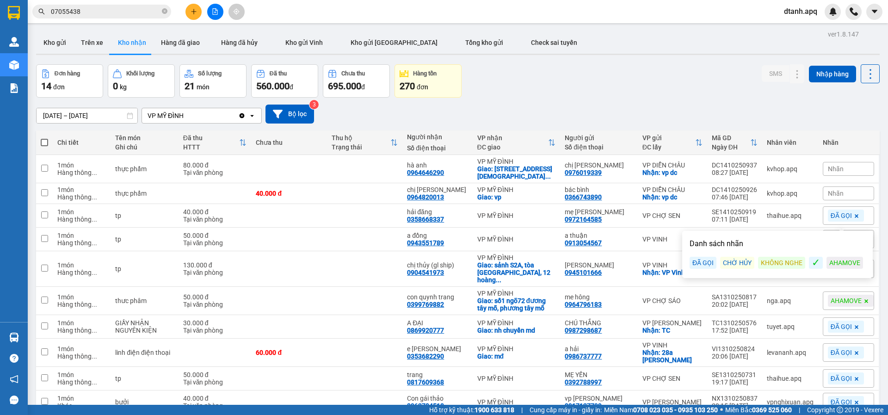
drag, startPoint x: 699, startPoint y: 48, endPoint x: 685, endPoint y: 62, distance: 20.0
click at [697, 50] on div "Kho gửi Trên xe Kho nhận Hàng đã giao Hàng đã hủy Kho gửi [PERSON_NAME] gửi Hà …" at bounding box center [458, 43] width 844 height 25
click at [684, 63] on div "ver 1.8.147 Kho gửi Trên xe Kho nhận Hàng đã giao Hàng đã hủy Kho gửi Vinh Kho …" at bounding box center [457, 238] width 851 height 420
click at [832, 191] on span "Nhãn" at bounding box center [836, 193] width 16 height 7
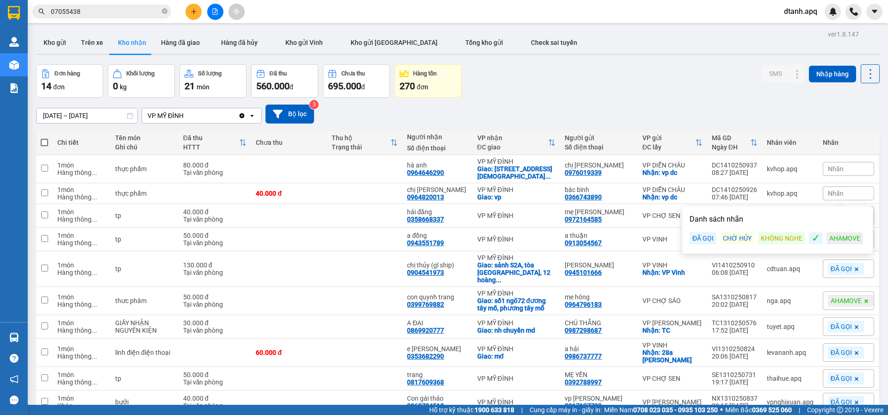
drag, startPoint x: 709, startPoint y: 236, endPoint x: 710, endPoint y: 196, distance: 40.7
click at [708, 236] on div "ĐÃ GỌI" at bounding box center [703, 238] width 27 height 12
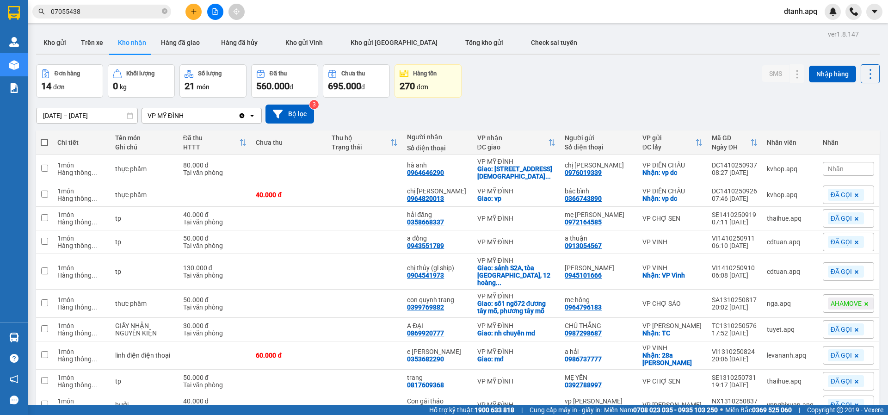
click at [697, 97] on div "Đơn hàng 14 đơn Khối lượng 0 kg Số lượng 21 món Đã thu 560.000 đ Chưa thu 695.0…" at bounding box center [458, 80] width 844 height 33
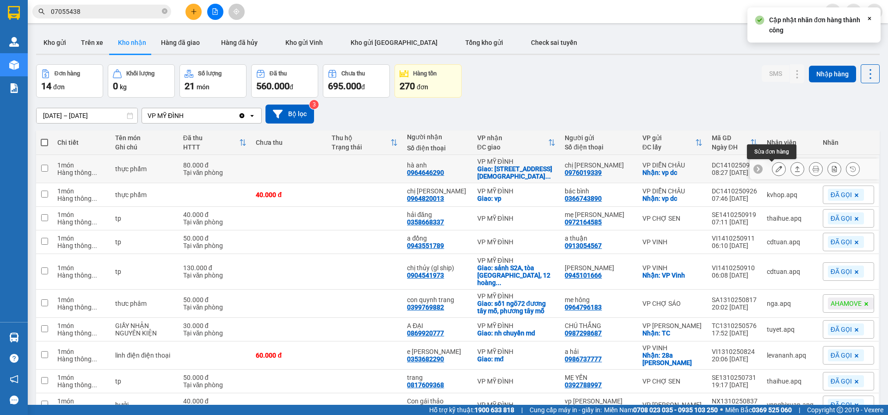
click at [776, 169] on icon at bounding box center [779, 169] width 6 height 6
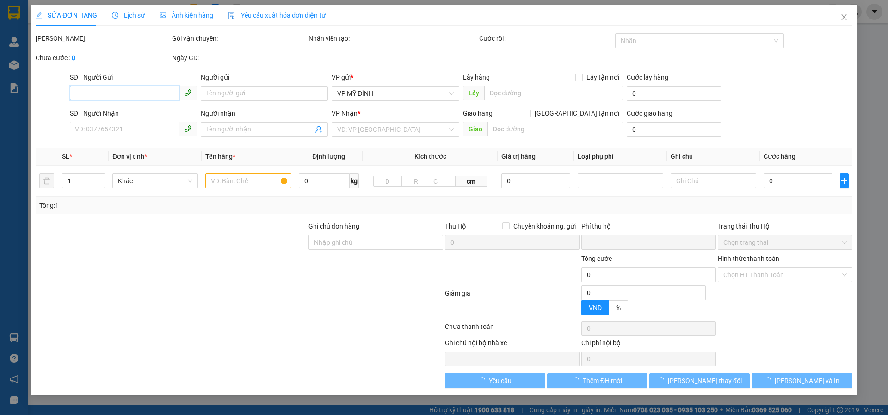
type input "0976019339"
type input "chị [PERSON_NAME]"
checkbox input "true"
type input "vp dc"
type input "0964646290"
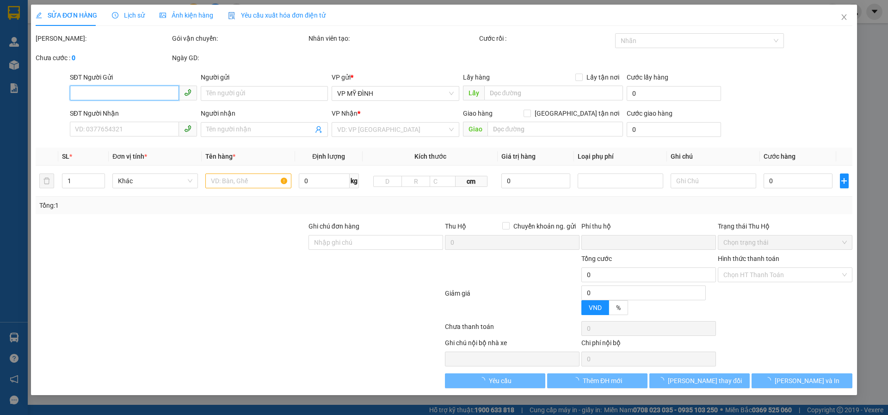
type input "hà anh"
checkbox input "true"
type input "[STREET_ADDRESS]"
type input "0"
type input "80.000"
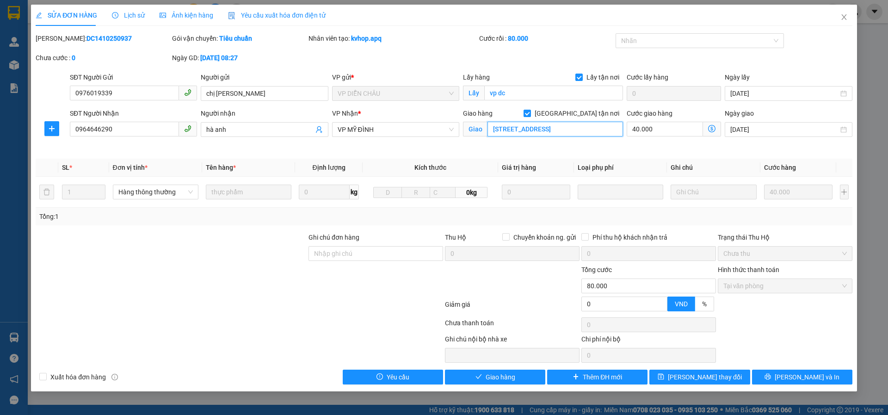
click at [523, 124] on input "[STREET_ADDRESS]" at bounding box center [556, 129] width 136 height 15
click at [533, 127] on input "[STREET_ADDRESS]" at bounding box center [556, 129] width 136 height 15
click at [632, 42] on div at bounding box center [695, 40] width 155 height 11
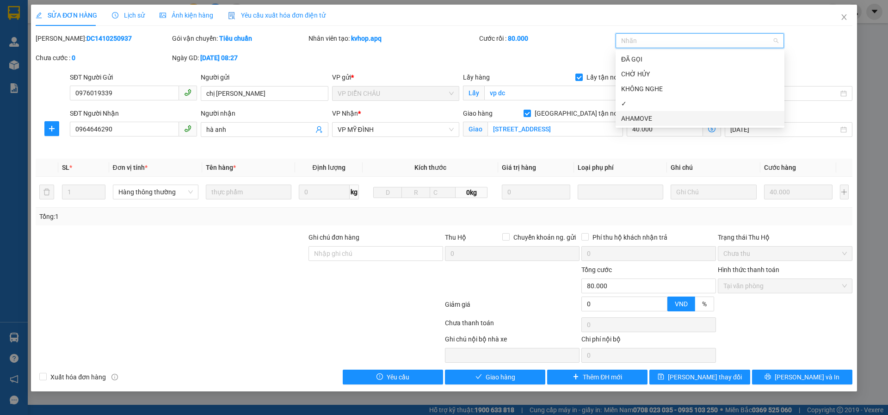
click at [641, 116] on div "AHAMOVE" at bounding box center [700, 118] width 158 height 10
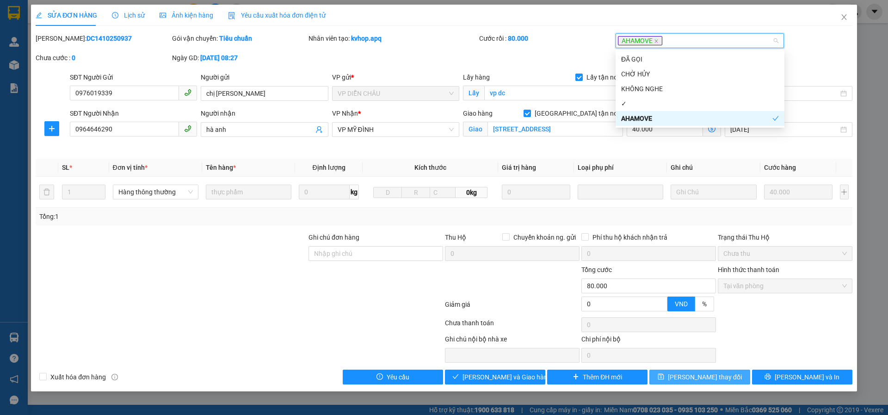
click at [702, 377] on span "[PERSON_NAME] thay đổi" at bounding box center [705, 377] width 74 height 10
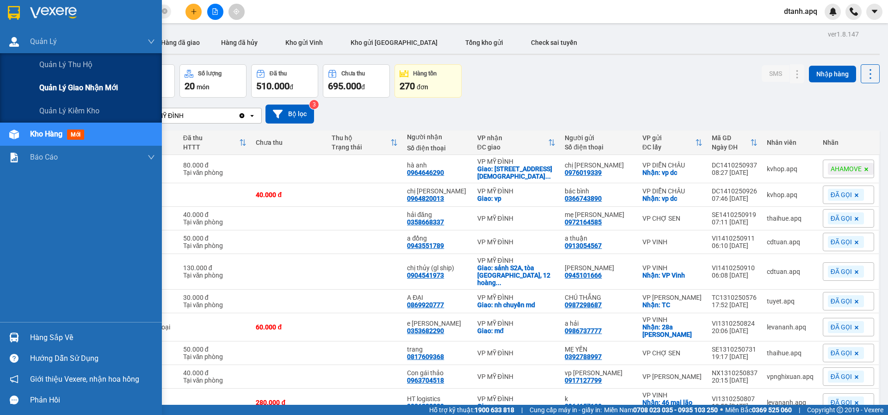
click at [66, 92] on span "Quản lý giao nhận mới" at bounding box center [78, 88] width 79 height 12
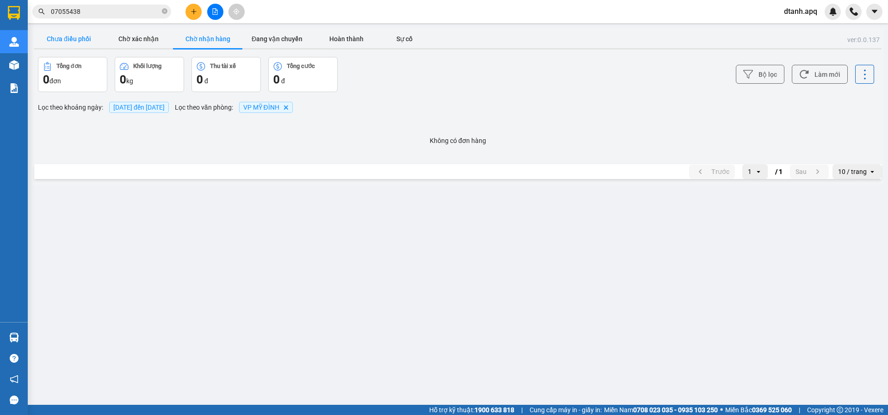
click at [45, 45] on button "Chưa điều phối" at bounding box center [68, 39] width 69 height 19
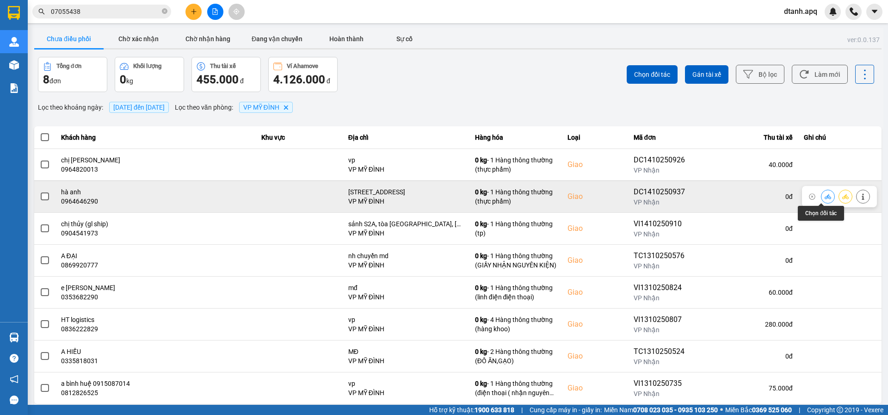
click at [825, 195] on icon at bounding box center [828, 196] width 6 height 6
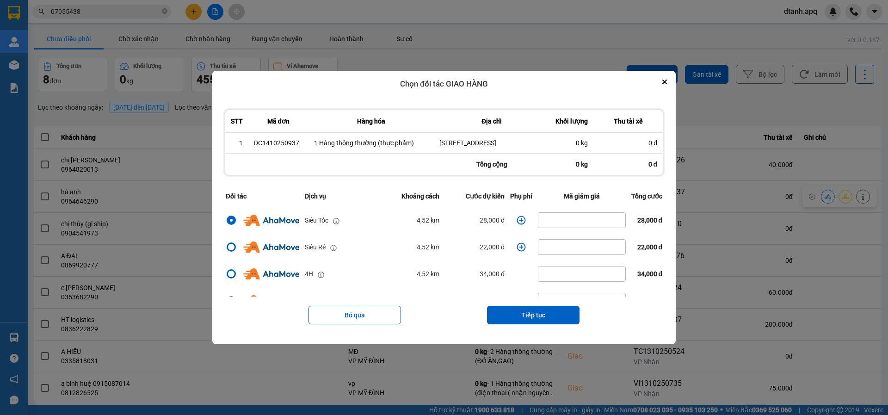
click at [520, 225] on icon "dialog" at bounding box center [521, 220] width 9 height 9
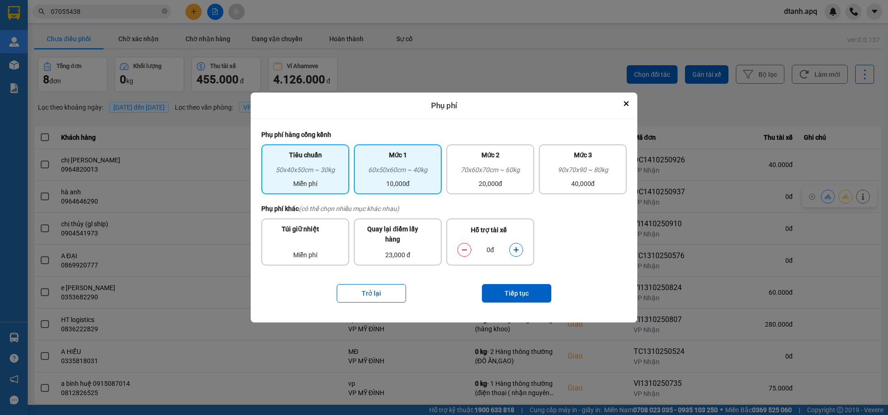
click at [430, 185] on div "10,000đ" at bounding box center [398, 184] width 77 height 10
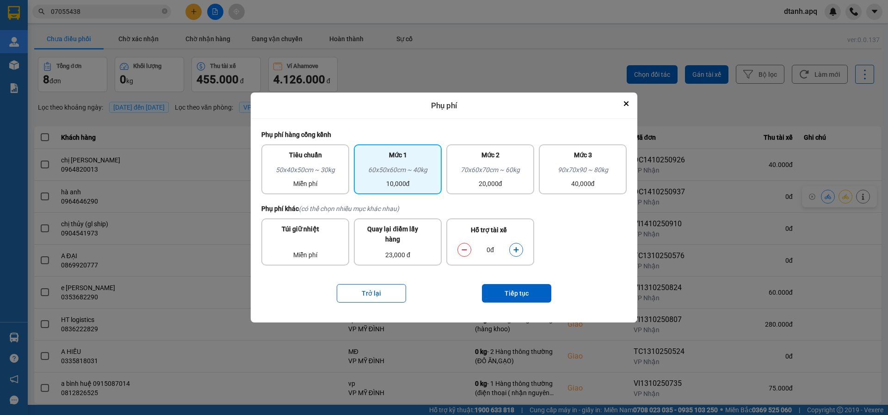
click at [520, 251] on button "dialog" at bounding box center [516, 250] width 13 height 16
click at [520, 291] on button "Tiếp tục" at bounding box center [516, 293] width 69 height 19
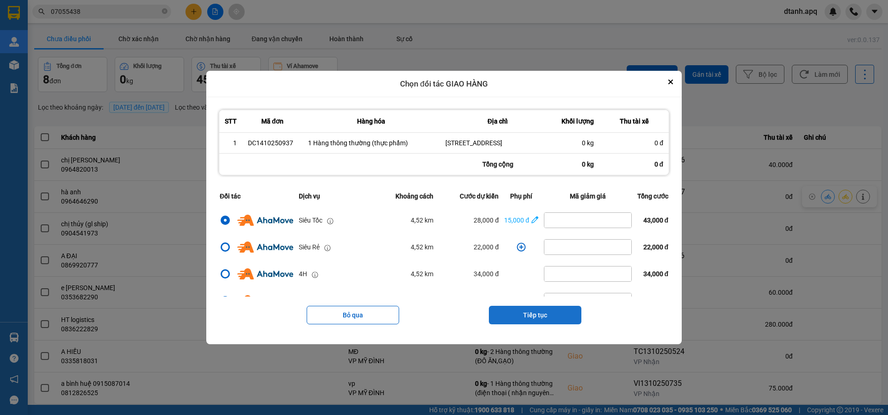
click at [509, 324] on button "Tiếp tục" at bounding box center [535, 315] width 93 height 19
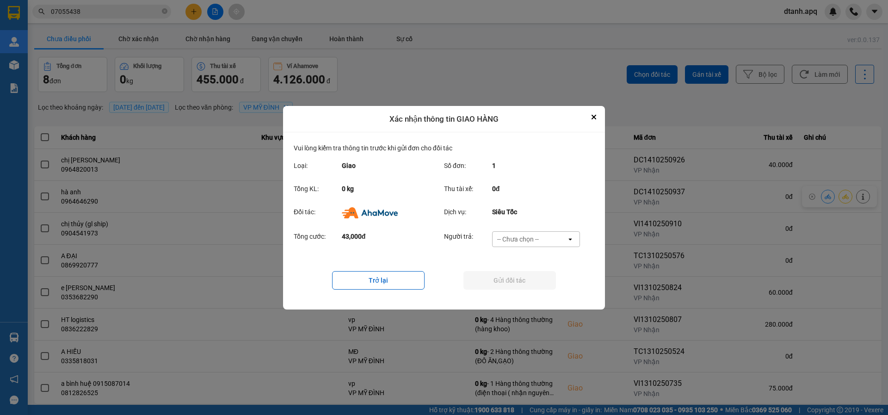
click at [505, 239] on div "-- Chưa chọn --" at bounding box center [518, 239] width 42 height 9
click at [510, 293] on span "Ví Ahamove" at bounding box center [517, 291] width 37 height 9
click at [505, 282] on button "Gửi đối tác" at bounding box center [510, 280] width 93 height 19
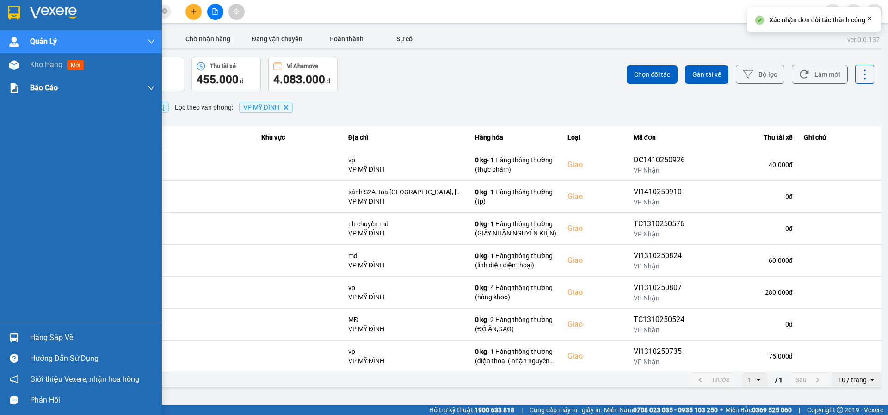
drag, startPoint x: 11, startPoint y: 59, endPoint x: 53, endPoint y: 78, distance: 46.2
click at [10, 59] on div at bounding box center [14, 65] width 16 height 16
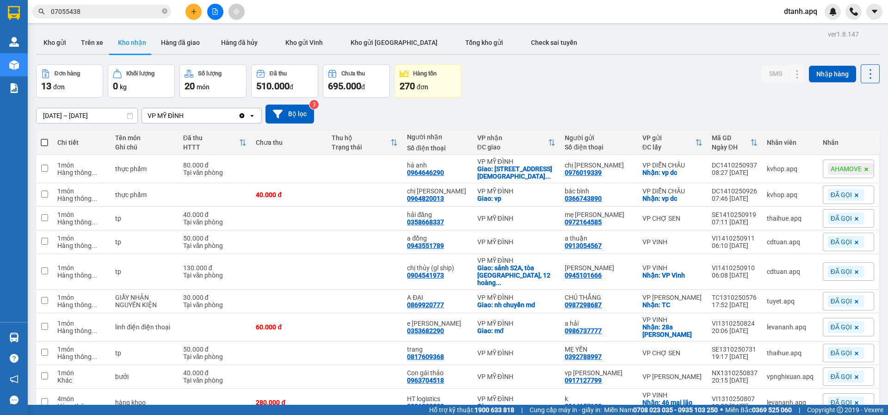
click at [194, 14] on icon "plus" at bounding box center [193, 11] width 0 height 5
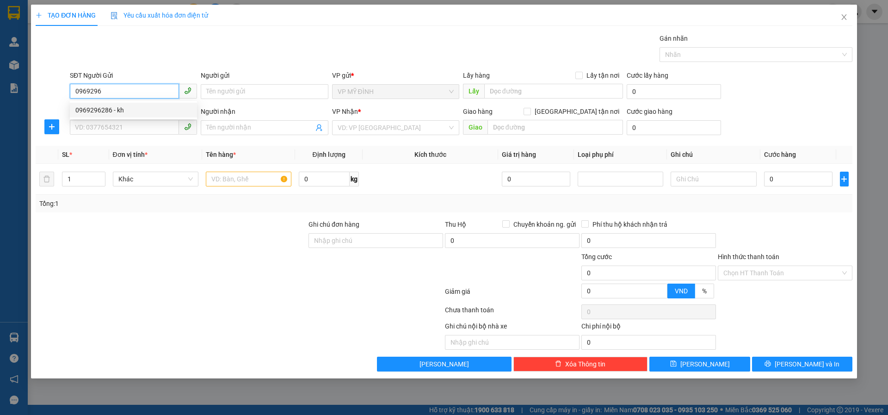
drag, startPoint x: 99, startPoint y: 112, endPoint x: 184, endPoint y: 98, distance: 86.8
click at [101, 112] on div "0969296286 - kh" at bounding box center [133, 110] width 116 height 10
type input "0969296286"
type input "kh"
type input "0969296286"
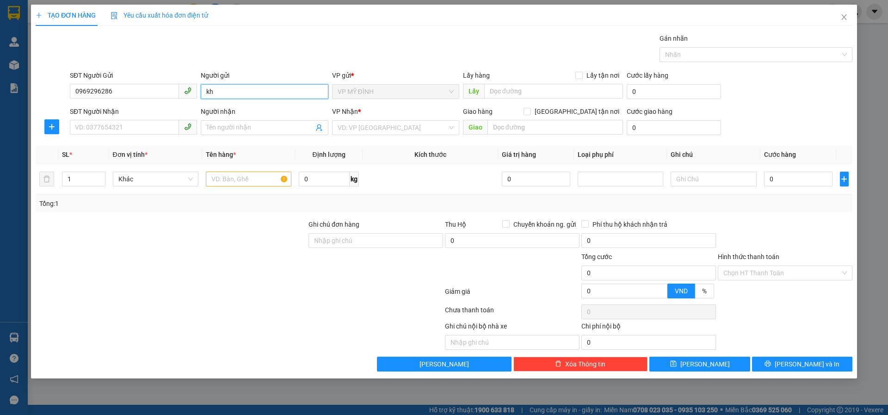
click at [233, 89] on input "kh" at bounding box center [264, 91] width 127 height 15
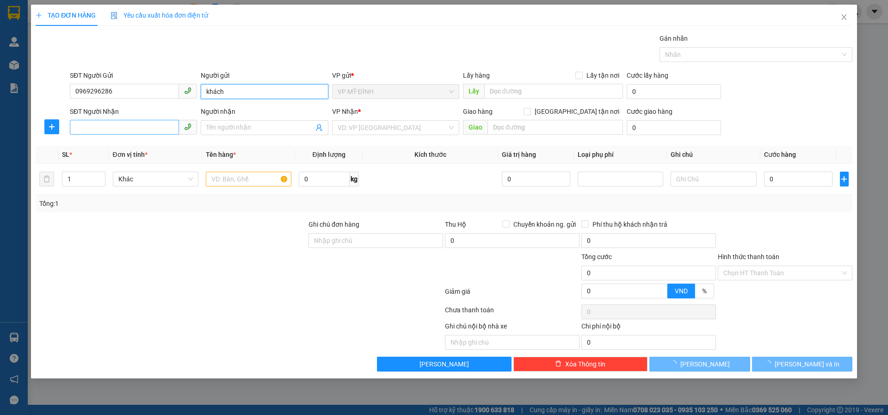
type input "khách"
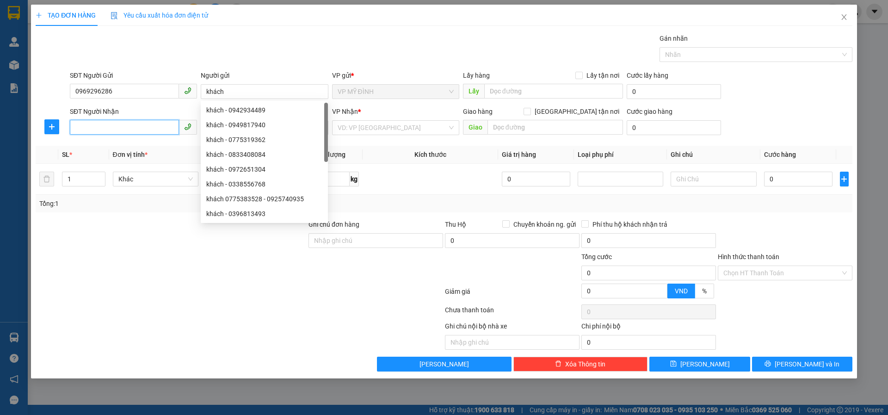
click at [97, 121] on input "SĐT Người Nhận" at bounding box center [124, 127] width 109 height 15
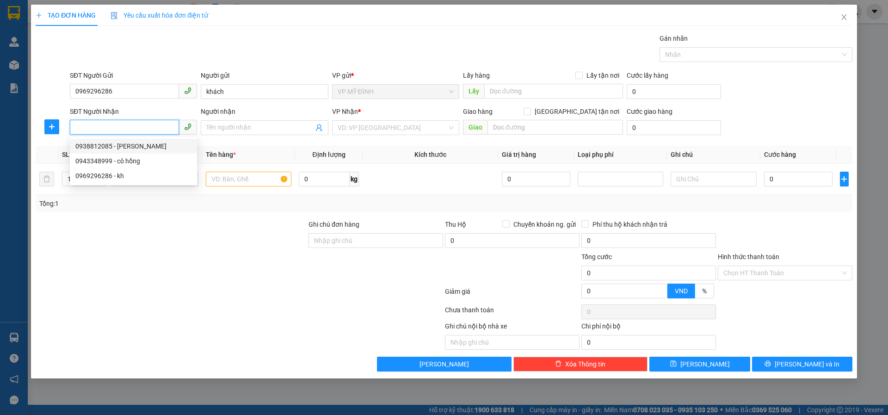
click at [157, 149] on div "0938812085 - [PERSON_NAME]" at bounding box center [133, 146] width 116 height 10
type input "0938812085"
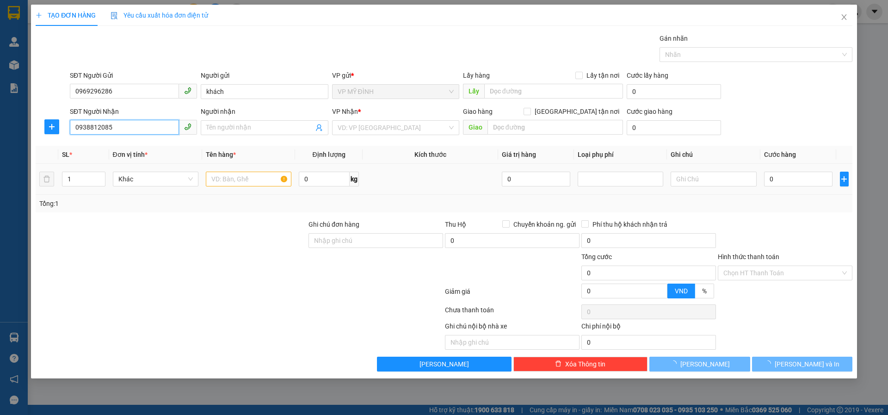
type input "[PERSON_NAME]"
checkbox input "true"
type input "93-95 [PERSON_NAME]"
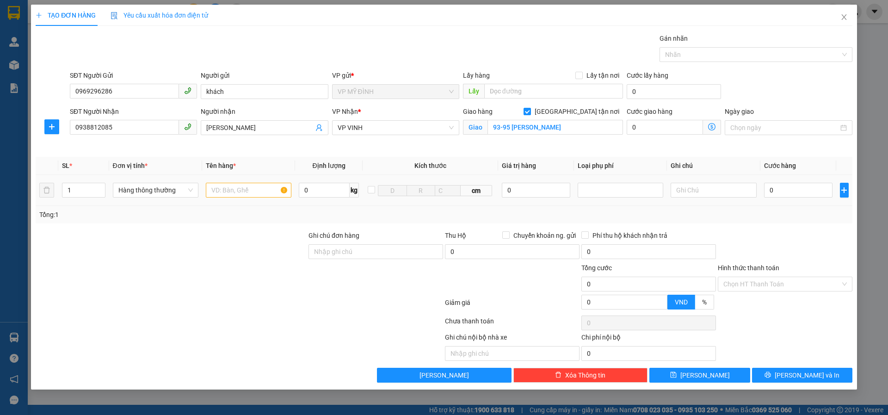
drag, startPoint x: 215, startPoint y: 180, endPoint x: 222, endPoint y: 185, distance: 8.6
click at [215, 181] on td at bounding box center [248, 190] width 93 height 31
click at [225, 193] on input "text" at bounding box center [249, 190] width 86 height 15
type input "rong biển"
type input "4"
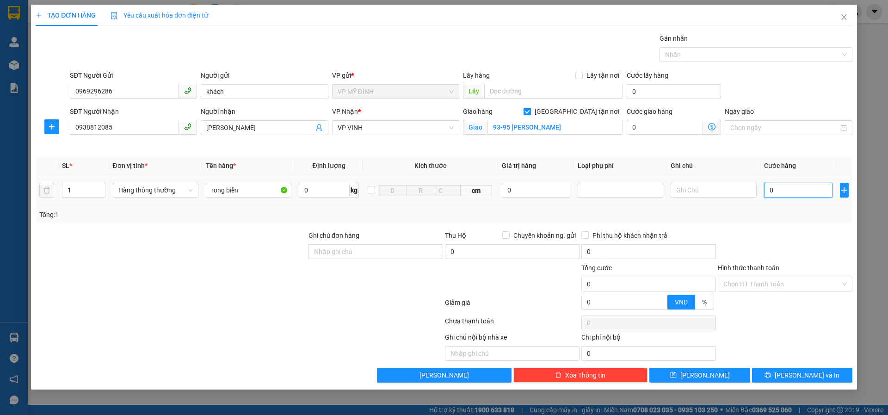
type input "4"
click at [795, 195] on input "4" at bounding box center [798, 190] width 69 height 15
type input "40"
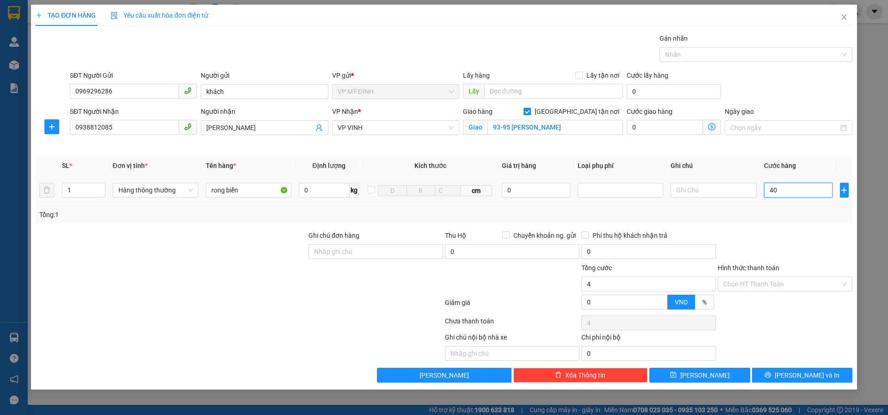
type input "40"
type input "40.000"
click at [774, 378] on button "[PERSON_NAME] và In" at bounding box center [802, 375] width 100 height 15
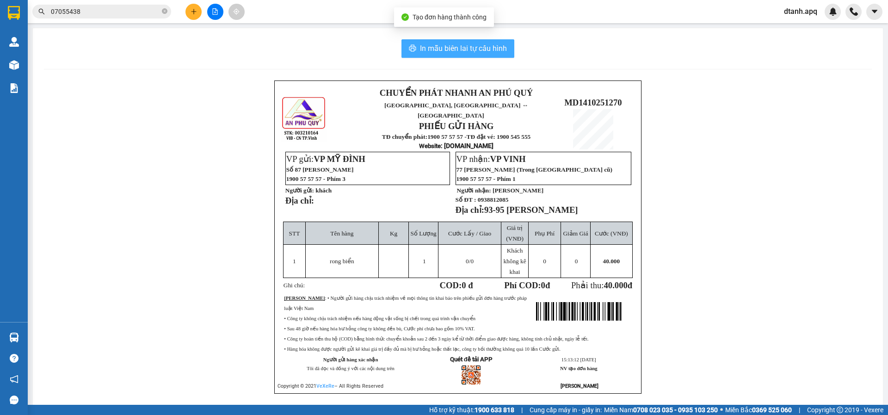
click at [459, 55] on button "In mẫu biên lai tự cấu hình" at bounding box center [458, 48] width 113 height 19
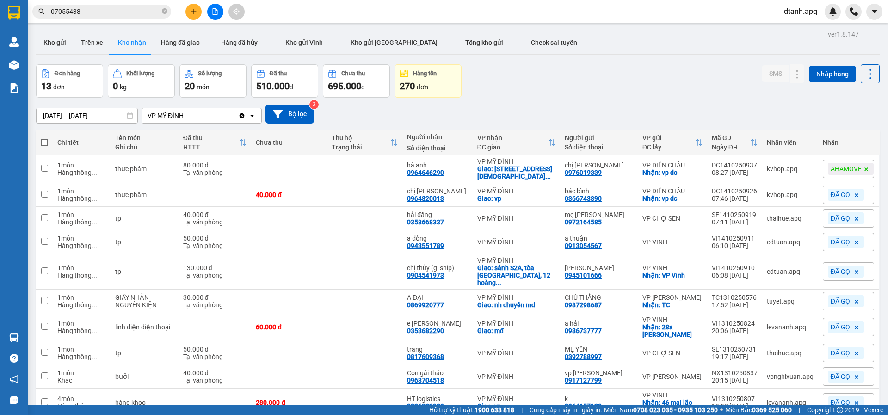
click at [453, 114] on div "[DATE] – [DATE] Press the down arrow key to interact with the calendar and sele…" at bounding box center [458, 114] width 844 height 19
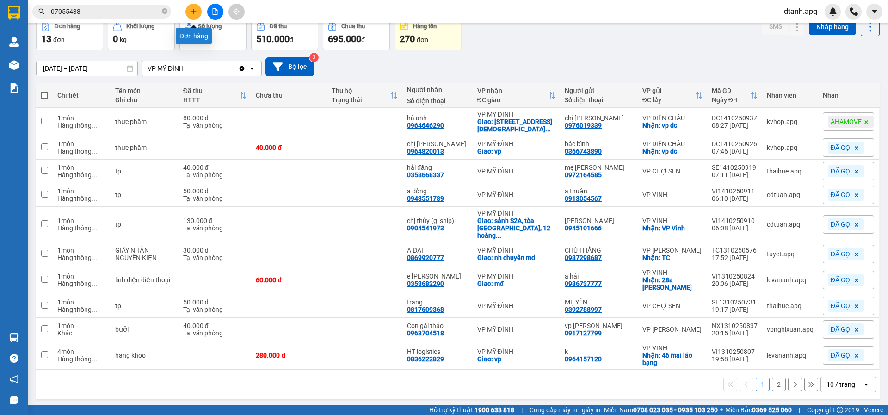
click at [195, 8] on button at bounding box center [194, 12] width 16 height 16
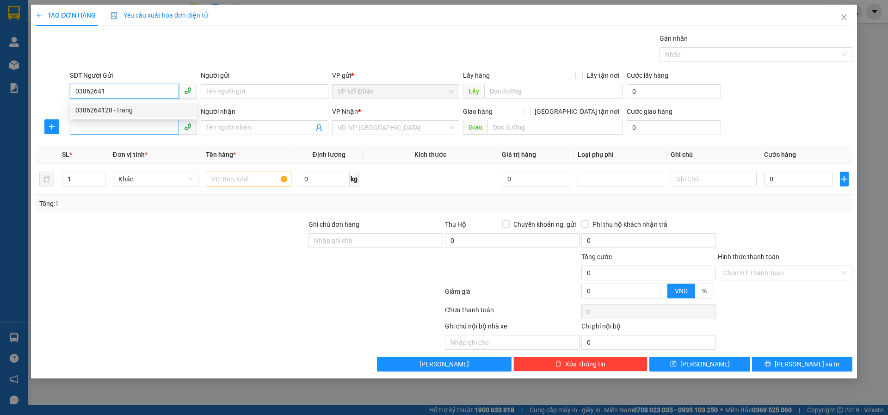
drag, startPoint x: 117, startPoint y: 110, endPoint x: 111, endPoint y: 131, distance: 22.0
click at [117, 112] on div "0386264128 - trang" at bounding box center [133, 110] width 116 height 10
type input "0386264128"
type input "trang"
type input "0386264128"
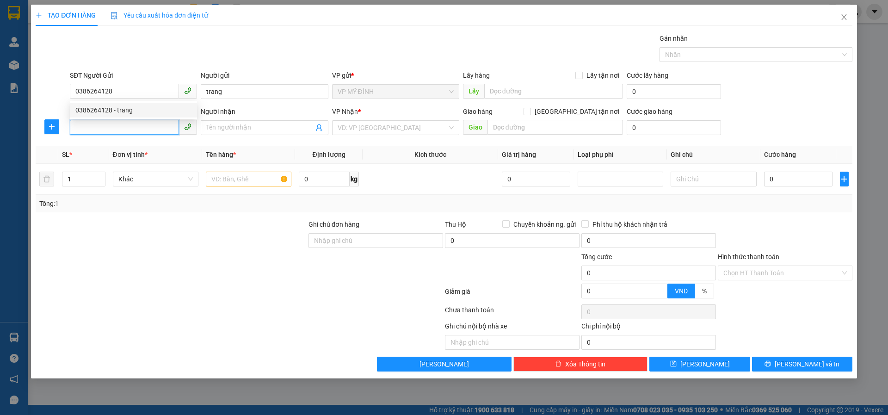
click at [111, 130] on input "SĐT Người Nhận" at bounding box center [124, 127] width 109 height 15
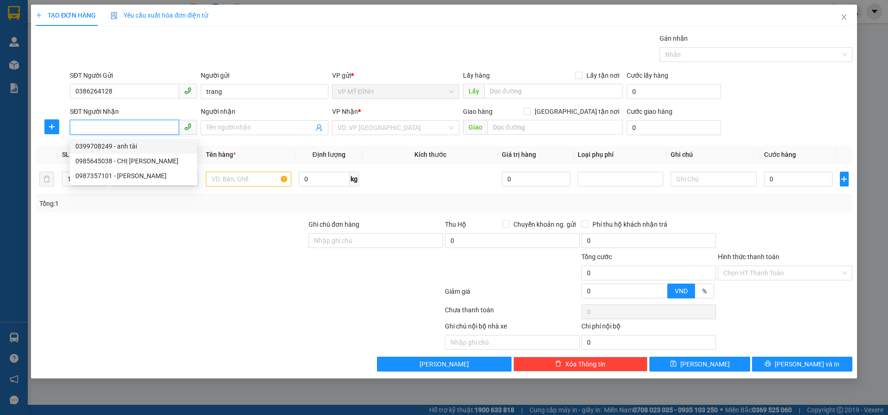
click at [133, 147] on div "0399708249 - anh tài" at bounding box center [133, 146] width 116 height 10
type input "0399708249"
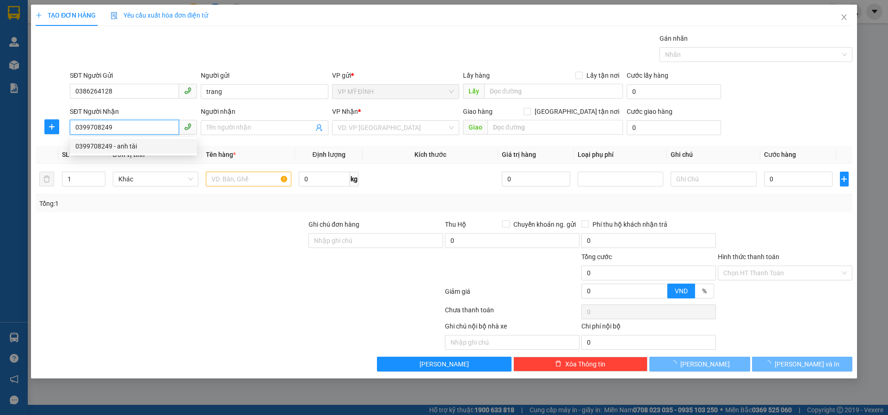
type input "anh tài"
checkbox input "true"
type input "[GEOGRAPHIC_DATA]"
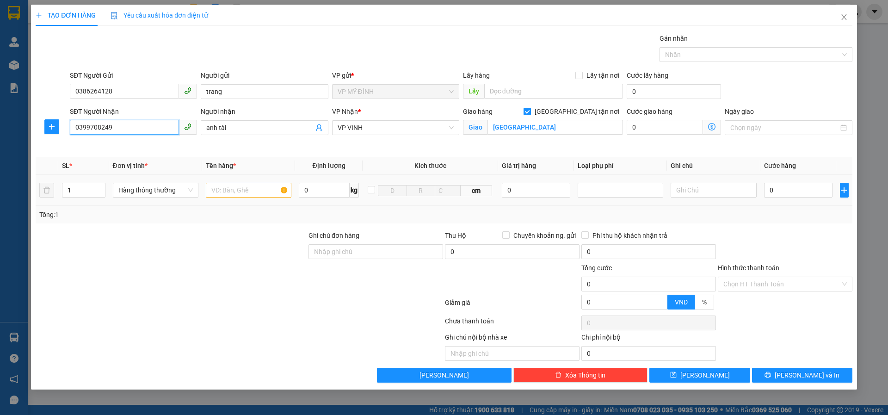
type input "10"
click at [228, 193] on input "text" at bounding box center [249, 190] width 86 height 15
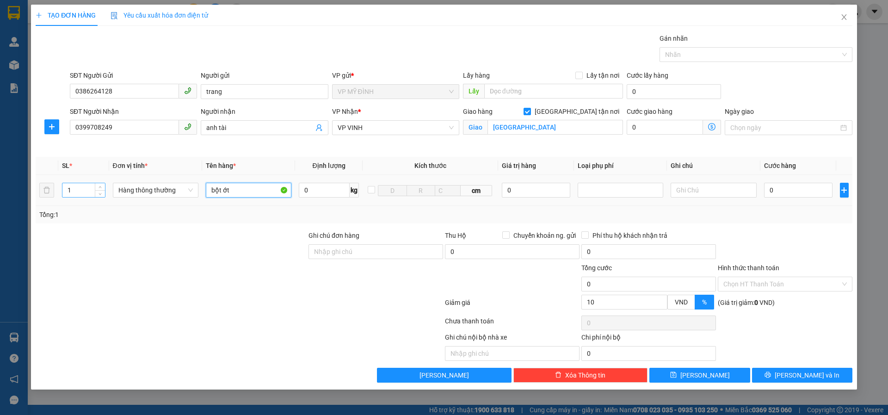
type input "bột ớt"
click at [84, 192] on input "1" at bounding box center [83, 190] width 43 height 14
type input "3"
click at [783, 194] on input "0" at bounding box center [798, 190] width 69 height 15
type input "1"
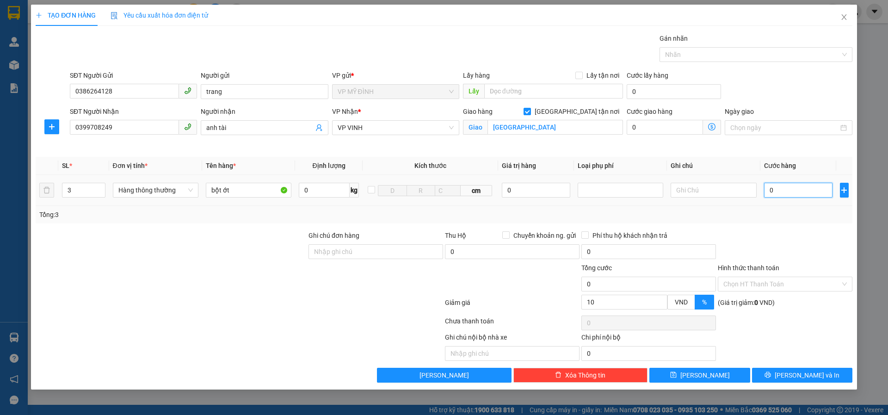
type input "1"
type input "10"
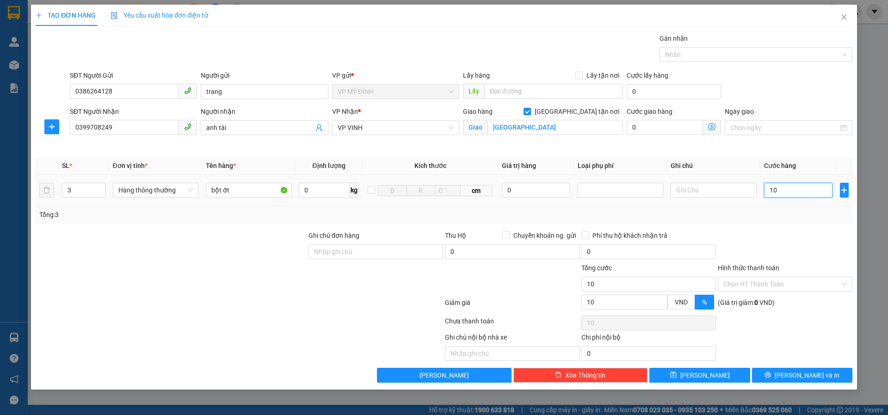
type input "1"
type input "12"
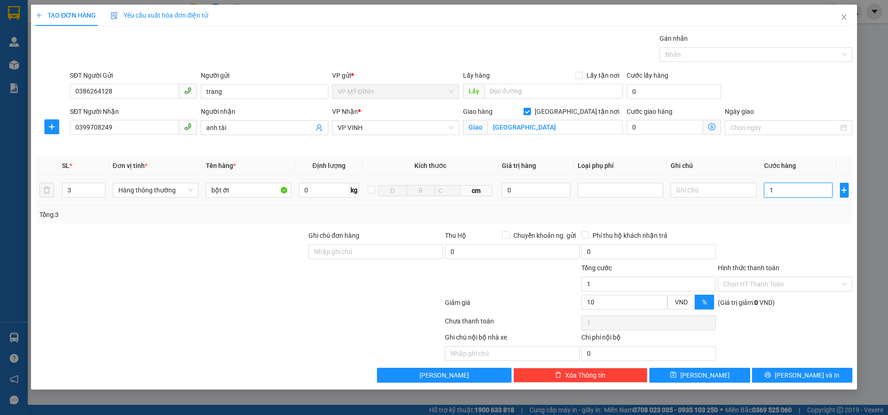
type input "12"
type input "120"
type input "120.000"
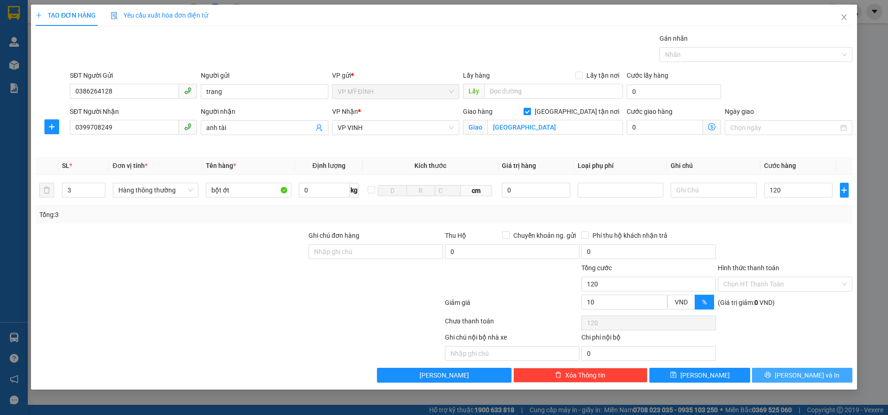
type input "108.000"
click at [770, 381] on button "[PERSON_NAME] và In" at bounding box center [802, 375] width 100 height 15
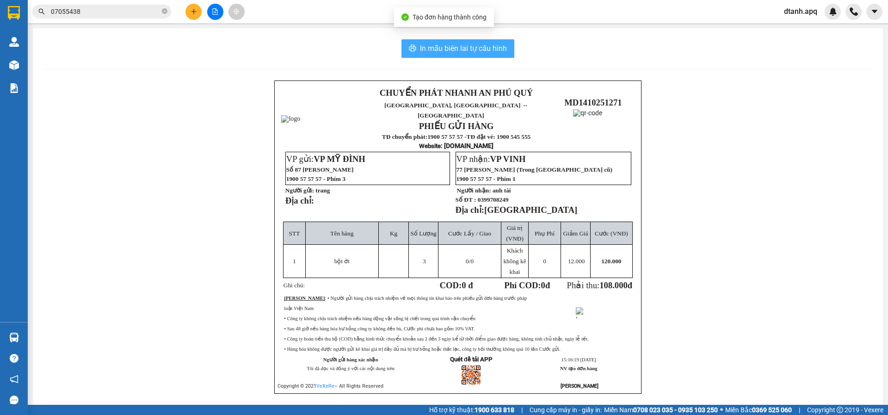
click at [440, 45] on span "In mẫu biên lai tự cấu hình" at bounding box center [463, 49] width 87 height 12
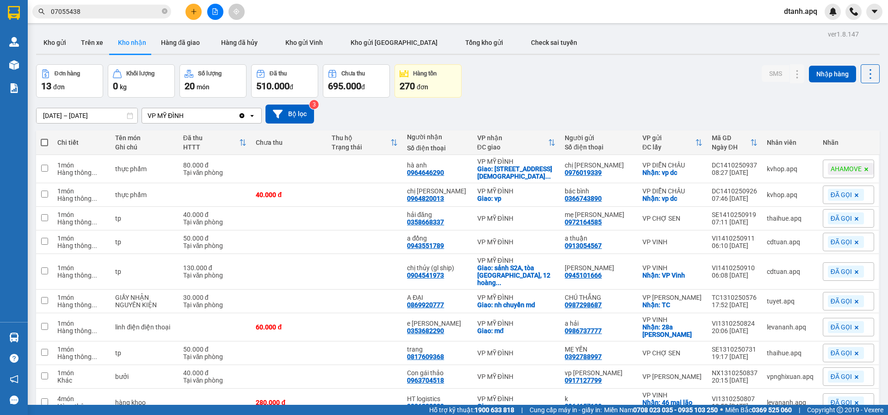
click at [198, 13] on button at bounding box center [194, 12] width 16 height 16
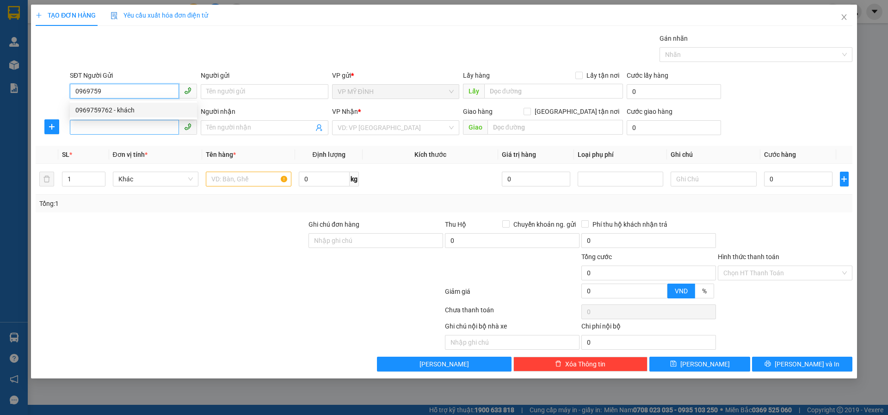
drag, startPoint x: 116, startPoint y: 112, endPoint x: 117, endPoint y: 127, distance: 14.8
click at [117, 113] on div "0969759762 - khách" at bounding box center [133, 110] width 116 height 10
type input "0969759762"
type input "khách"
type input "0969759762"
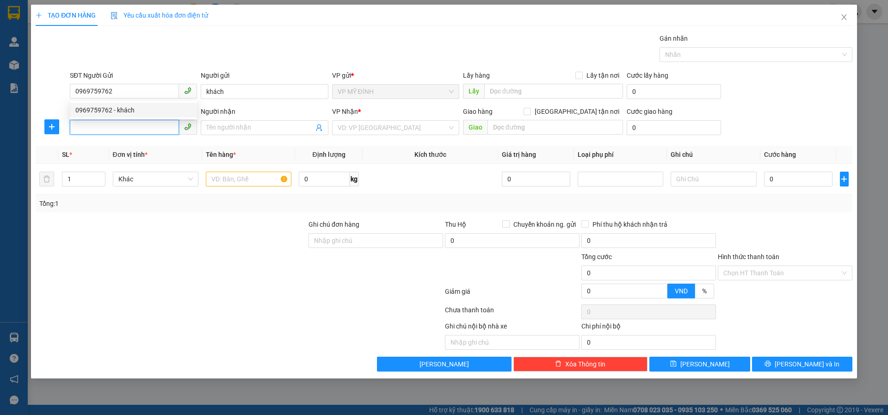
click at [116, 127] on input "SĐT Người Nhận" at bounding box center [124, 127] width 109 height 15
click at [127, 149] on div "0988975678 - anh việt" at bounding box center [133, 146] width 116 height 10
type input "0988975678"
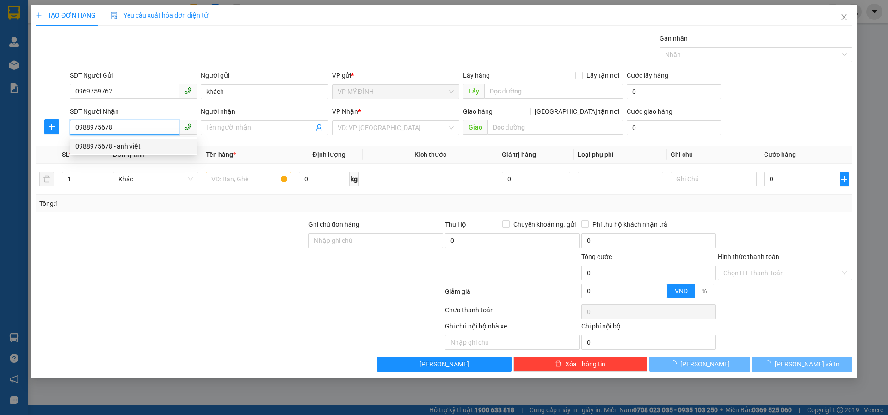
type input "anh việt"
checkbox input "true"
type input "125 [PERSON_NAME]"
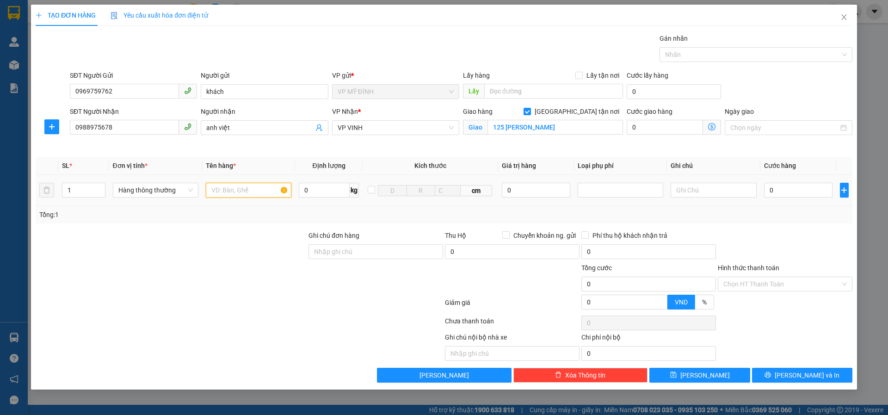
click at [228, 192] on input "text" at bounding box center [249, 190] width 86 height 15
type input "cá hồi"
click at [790, 192] on input "0" at bounding box center [798, 190] width 69 height 15
type input "6"
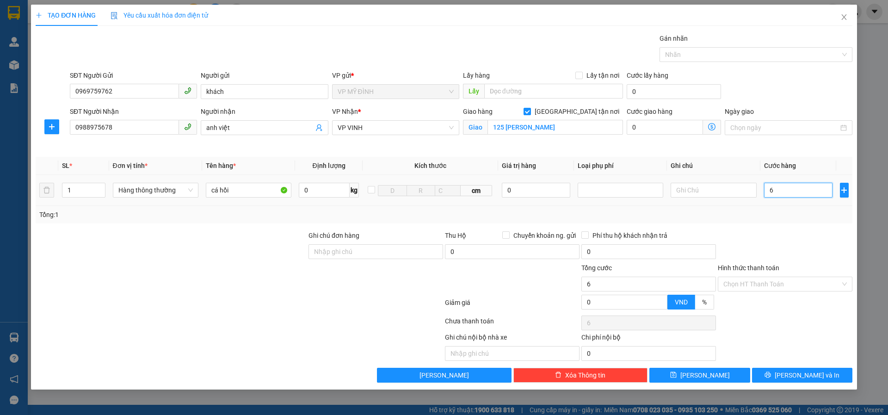
type input "6"
type input "60"
type input "60.000"
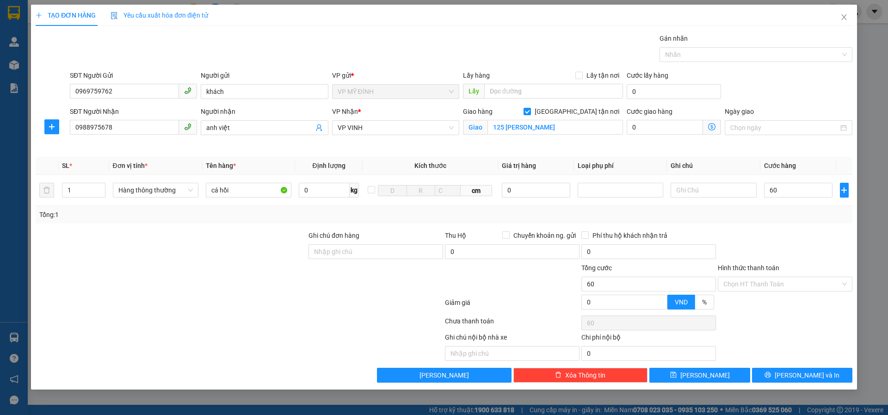
type input "60.000"
drag, startPoint x: 749, startPoint y: 224, endPoint x: 784, endPoint y: 294, distance: 78.2
click at [749, 224] on div "Transit Pickup Surcharge Ids Transit Deliver Surcharge Ids Transit Deliver Surc…" at bounding box center [444, 207] width 817 height 349
click at [760, 372] on button "[PERSON_NAME] và In" at bounding box center [802, 375] width 100 height 15
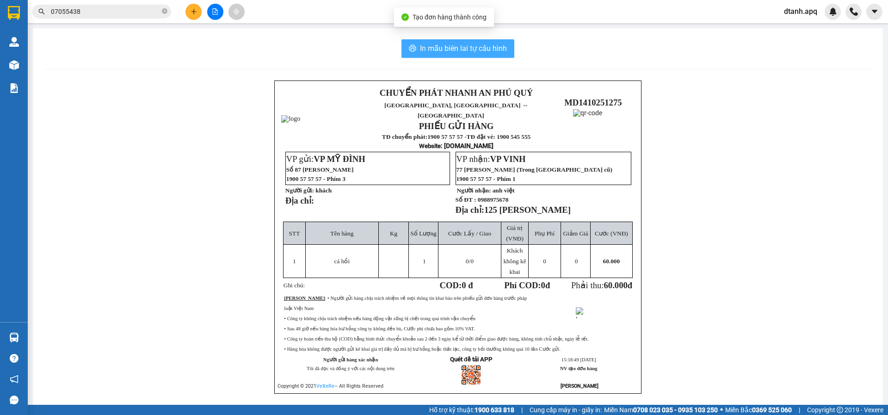
click at [443, 49] on span "In mẫu biên lai tự cấu hình" at bounding box center [463, 49] width 87 height 12
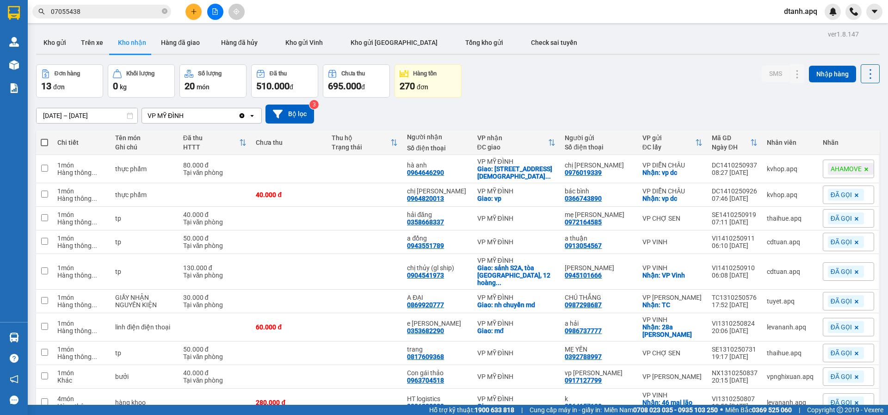
click at [446, 112] on div "[DATE] – [DATE] Press the down arrow key to interact with the calendar and sele…" at bounding box center [458, 114] width 844 height 19
click at [48, 14] on span "07055438" at bounding box center [101, 12] width 139 height 14
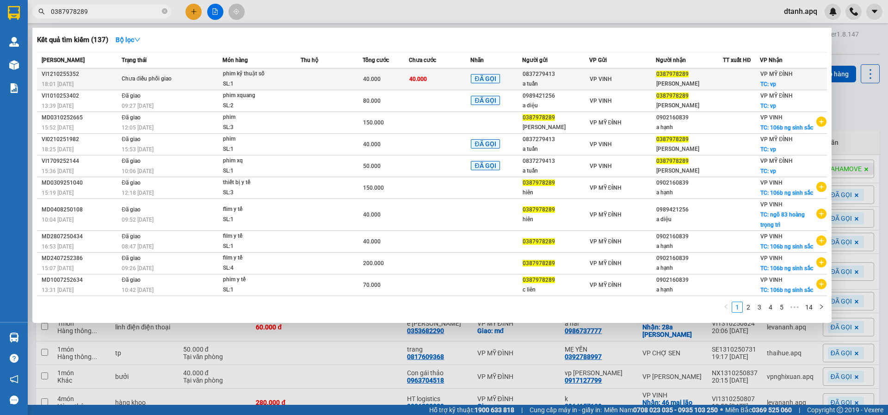
type input "0387978289"
click at [305, 81] on td at bounding box center [332, 79] width 62 height 22
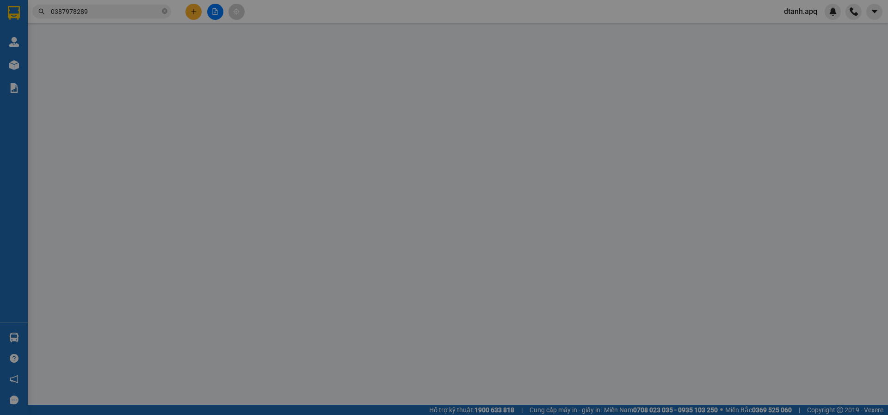
type input "0837279413"
type input "a tuấn"
type input "0387978289"
type input "[PERSON_NAME]"
checkbox input "true"
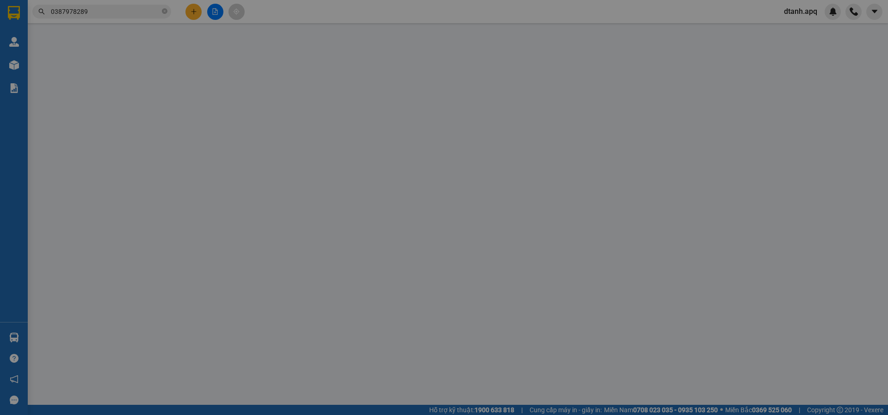
type input "vp"
type input "0"
type input "40.000"
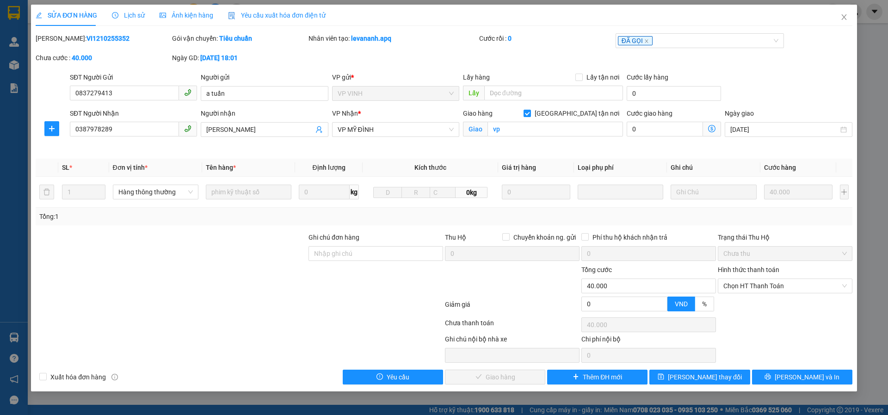
click at [134, 12] on span "Lịch sử" at bounding box center [128, 15] width 33 height 7
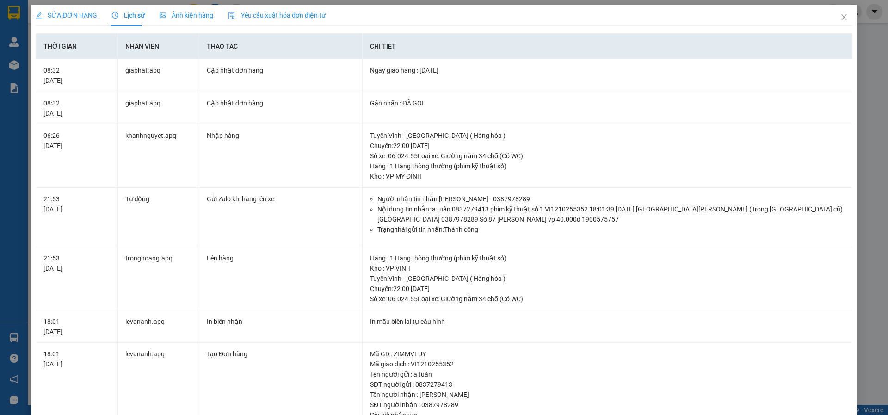
click at [68, 12] on span "SỬA ĐƠN HÀNG" at bounding box center [67, 15] width 62 height 7
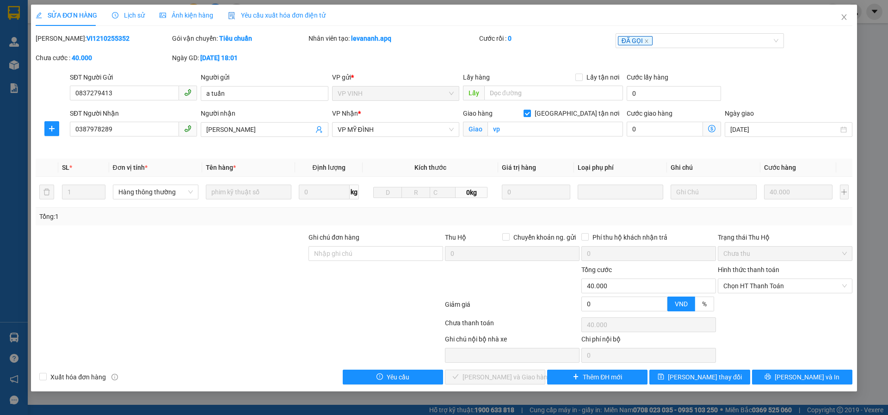
drag, startPoint x: 758, startPoint y: 287, endPoint x: 749, endPoint y: 293, distance: 11.0
click at [757, 287] on span "Chọn HT Thanh Toán" at bounding box center [786, 286] width 124 height 14
click at [738, 301] on div "Tại văn phòng" at bounding box center [786, 304] width 124 height 10
type input "0"
click at [497, 377] on span "[PERSON_NAME] và Giao hàng" at bounding box center [507, 377] width 89 height 10
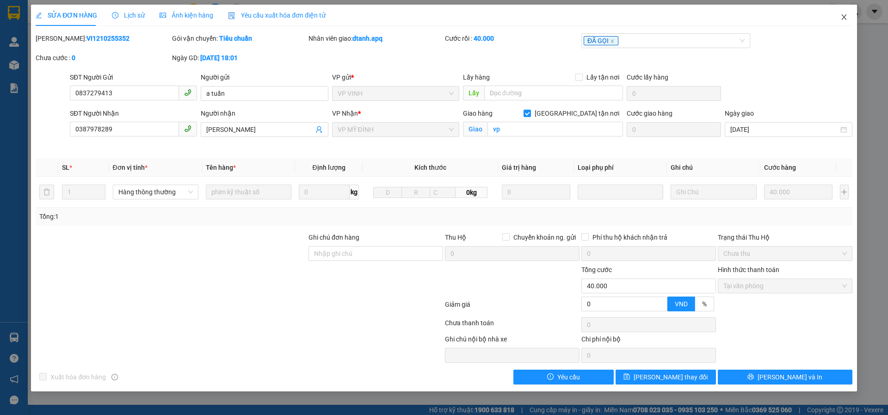
click at [845, 20] on icon "close" at bounding box center [844, 16] width 7 height 7
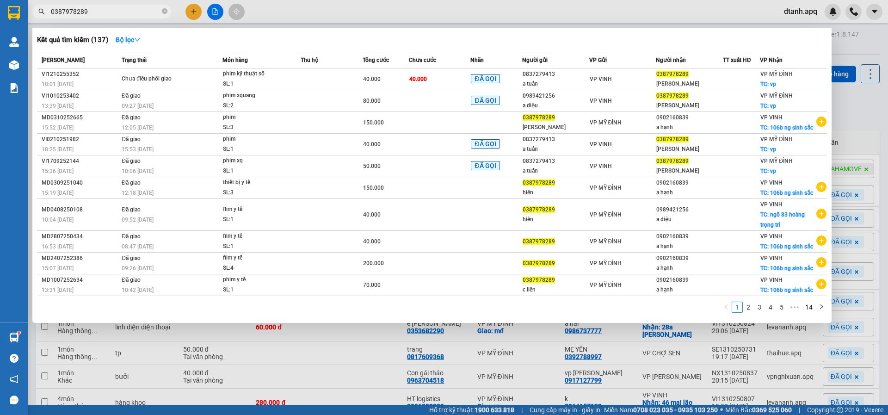
drag, startPoint x: 85, startPoint y: 15, endPoint x: 39, endPoint y: 15, distance: 45.3
click at [39, 15] on span "0387978289" at bounding box center [101, 12] width 139 height 14
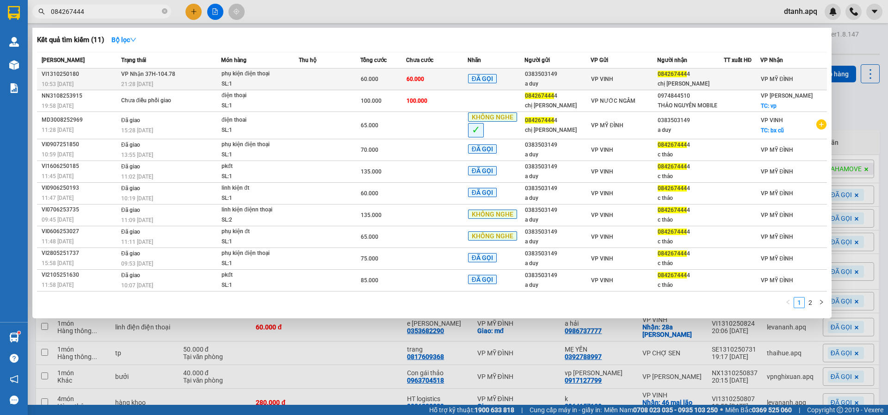
type input "084267444"
click at [279, 79] on div "SL: 1" at bounding box center [256, 84] width 69 height 10
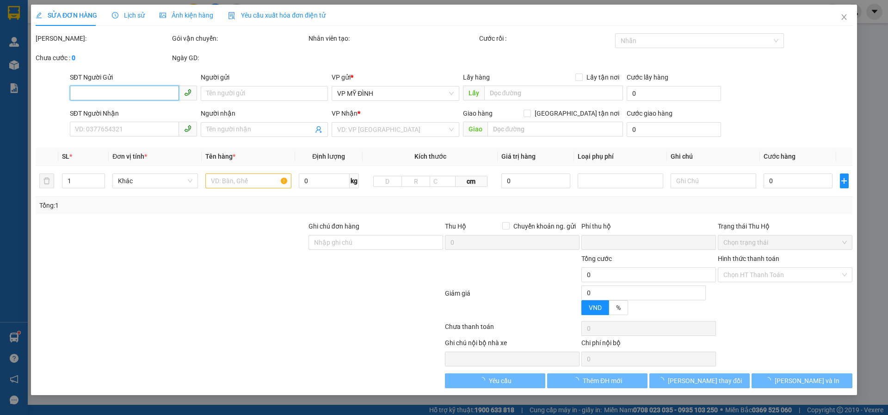
type input "0383503149"
type input "a duy"
type input "0842674444"
type input "chị [PERSON_NAME]"
type input "0"
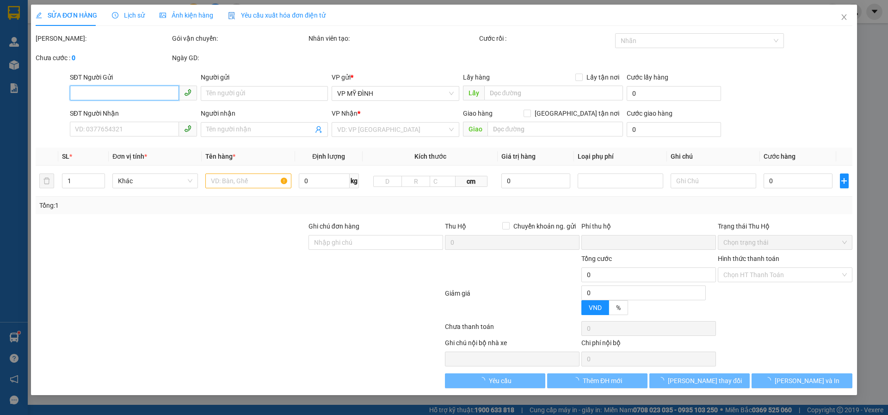
type input "60.000"
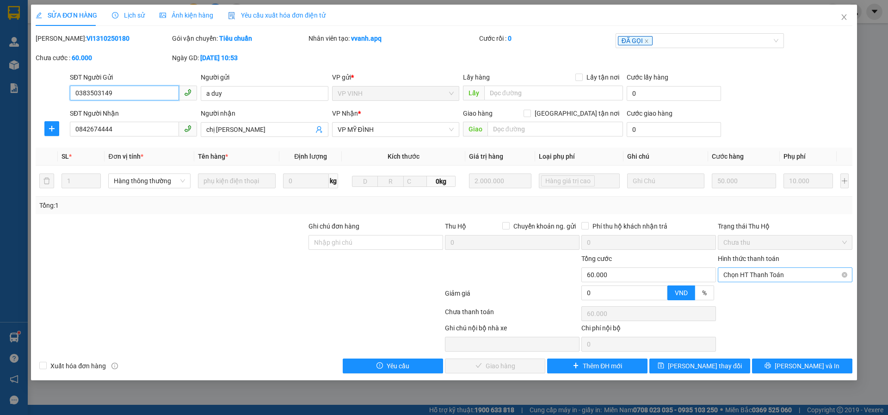
click at [749, 277] on span "Chọn HT Thanh Toán" at bounding box center [786, 275] width 124 height 14
click at [739, 298] on div "Tại văn phòng" at bounding box center [786, 293] width 124 height 10
type input "0"
click at [486, 369] on span "[PERSON_NAME] và Giao hàng" at bounding box center [507, 366] width 89 height 10
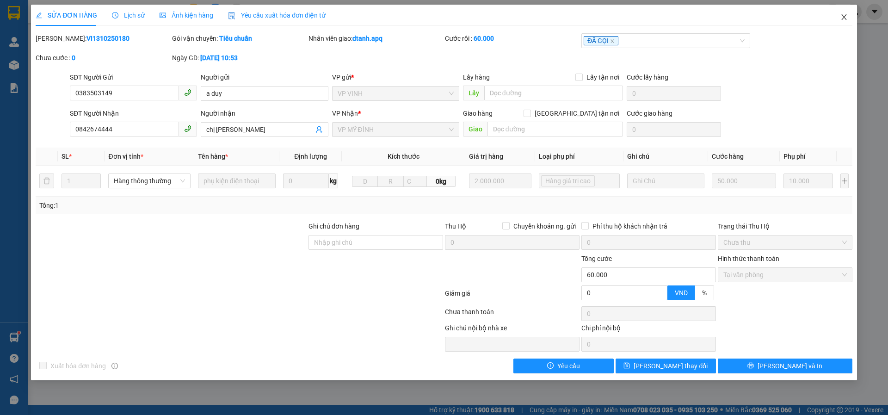
click at [844, 15] on icon "close" at bounding box center [844, 16] width 7 height 7
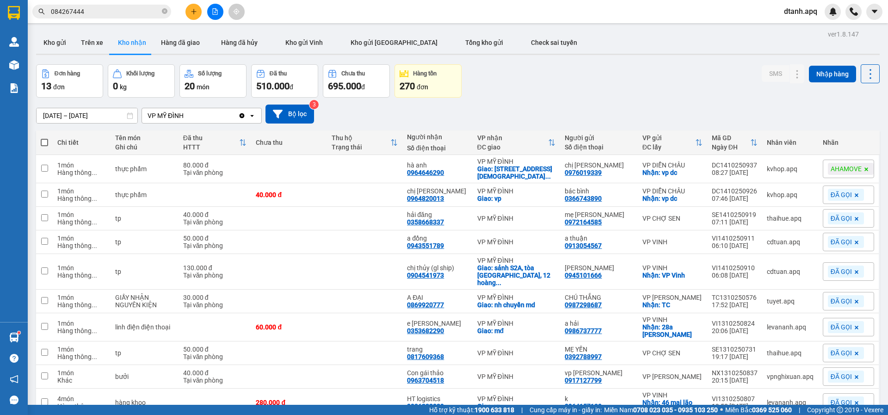
click at [197, 7] on button at bounding box center [194, 12] width 16 height 16
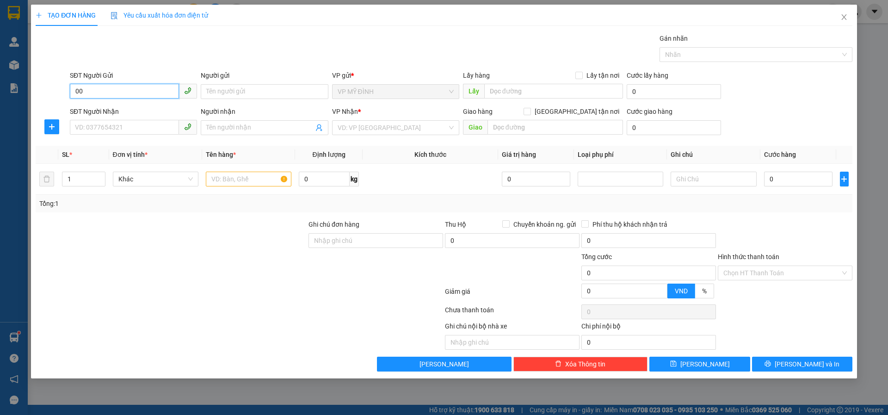
type input "0"
click at [117, 111] on div "0982666000 - a tuyến" at bounding box center [133, 110] width 116 height 10
type input "0982666000"
click at [114, 126] on input "SĐT Người Nhận" at bounding box center [124, 127] width 109 height 15
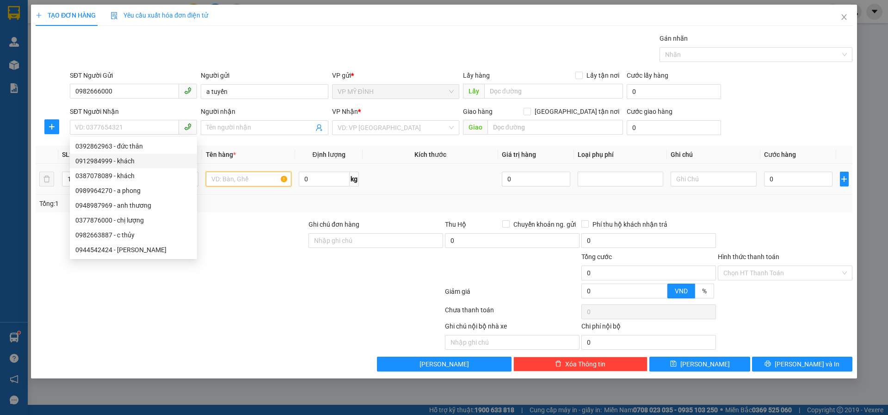
click at [230, 181] on input "text" at bounding box center [249, 179] width 86 height 15
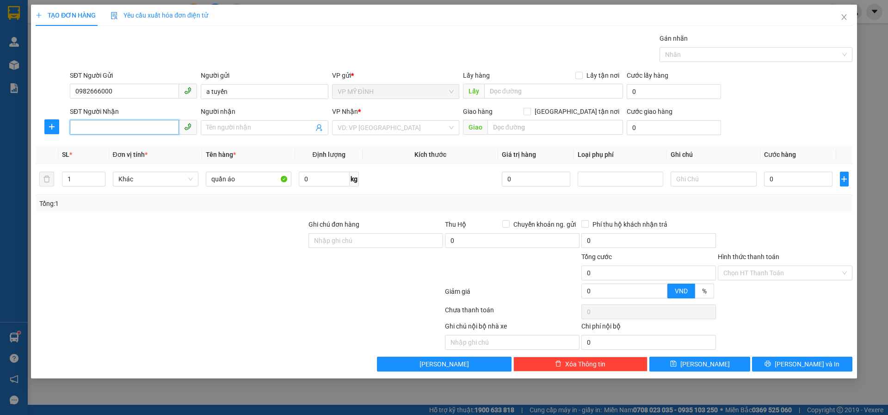
click at [117, 133] on input "SĐT Người Nhận" at bounding box center [124, 127] width 109 height 15
click at [117, 146] on div "0912984999 - khách" at bounding box center [133, 146] width 116 height 10
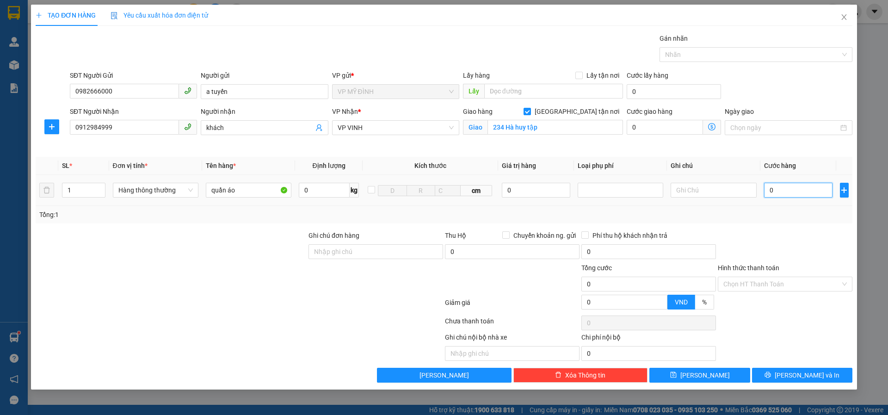
click at [788, 191] on input "0" at bounding box center [798, 190] width 69 height 15
click at [779, 375] on button "[PERSON_NAME] và In" at bounding box center [802, 375] width 100 height 15
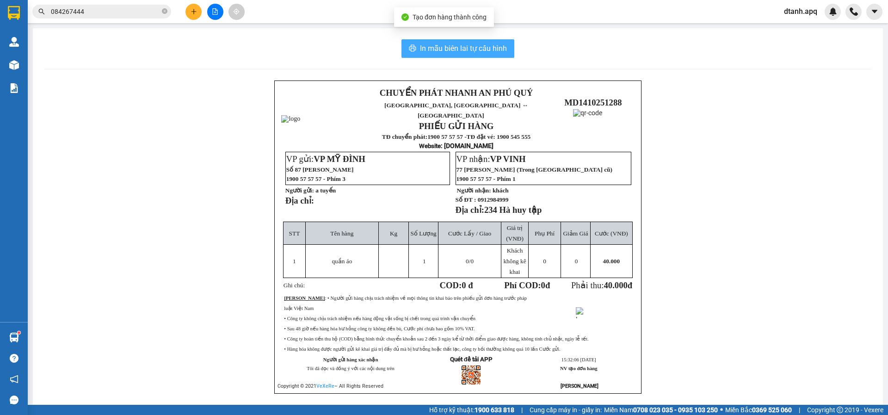
click at [434, 52] on span "In mẫu biên lai tự cấu hình" at bounding box center [463, 49] width 87 height 12
